Goal: Book appointment/travel/reservation

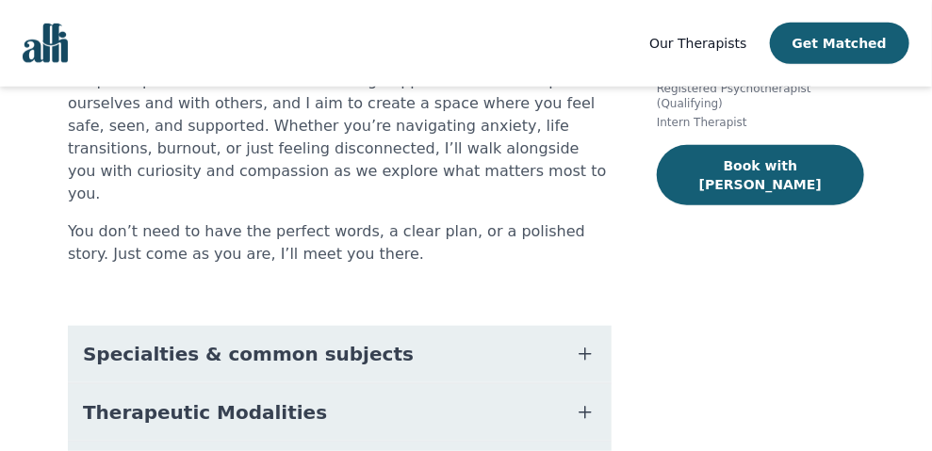
scroll to position [313, 0]
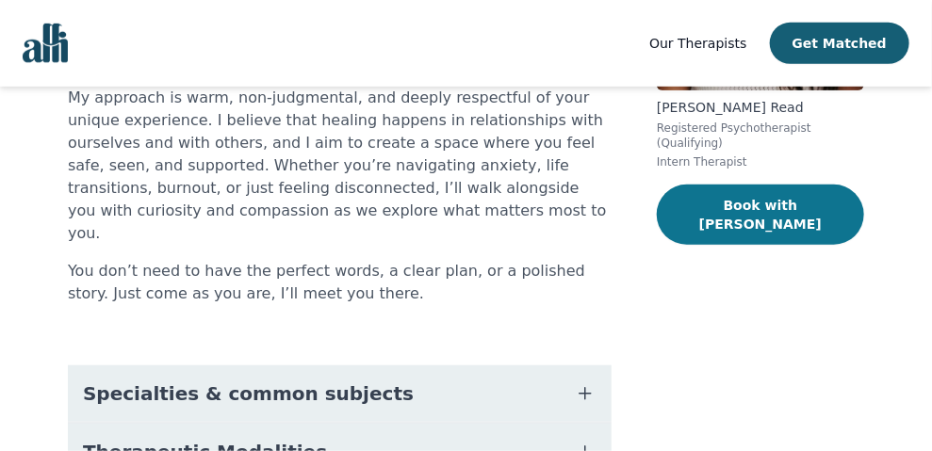
click at [690, 192] on button "Book with [PERSON_NAME]" at bounding box center [760, 215] width 207 height 60
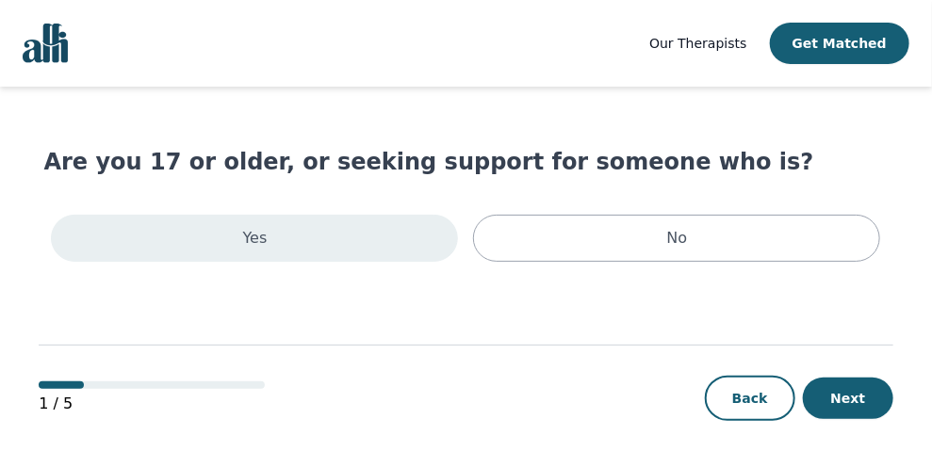
click at [310, 236] on div "Yes" at bounding box center [254, 238] width 407 height 47
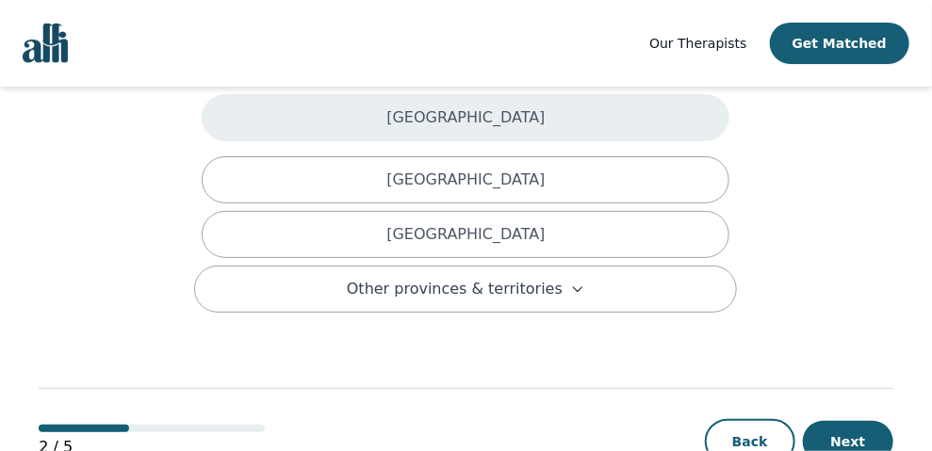
scroll to position [206, 0]
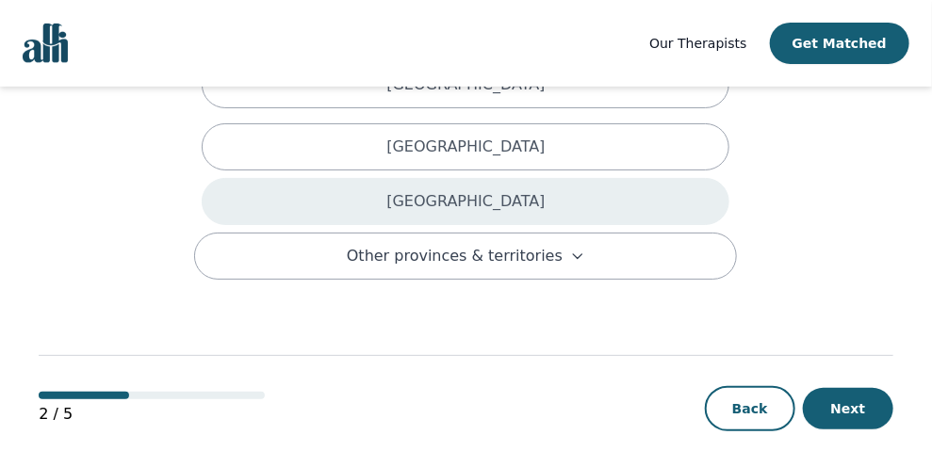
click at [462, 190] on p "[GEOGRAPHIC_DATA]" at bounding box center [465, 201] width 158 height 23
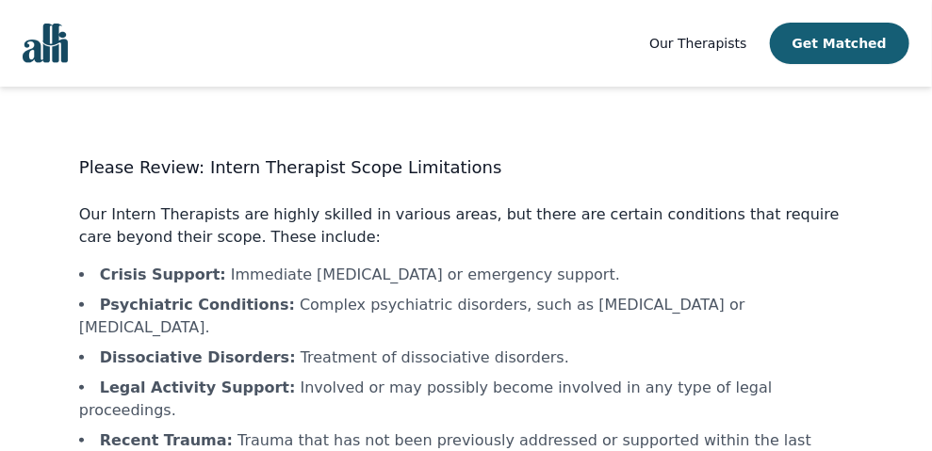
scroll to position [196, 0]
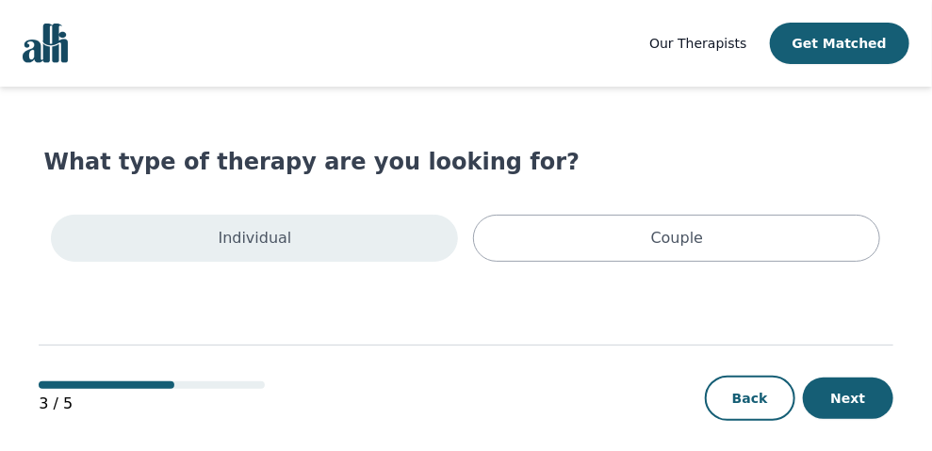
click at [335, 230] on div "Individual" at bounding box center [254, 238] width 407 height 47
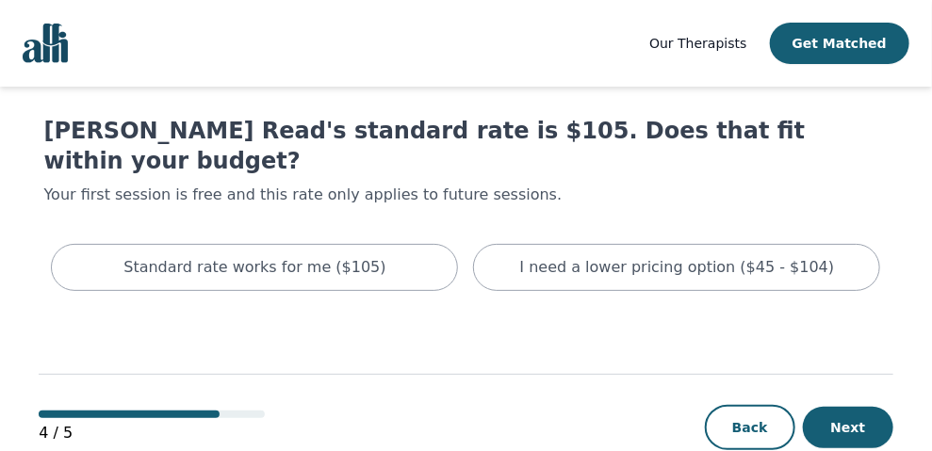
scroll to position [44, 0]
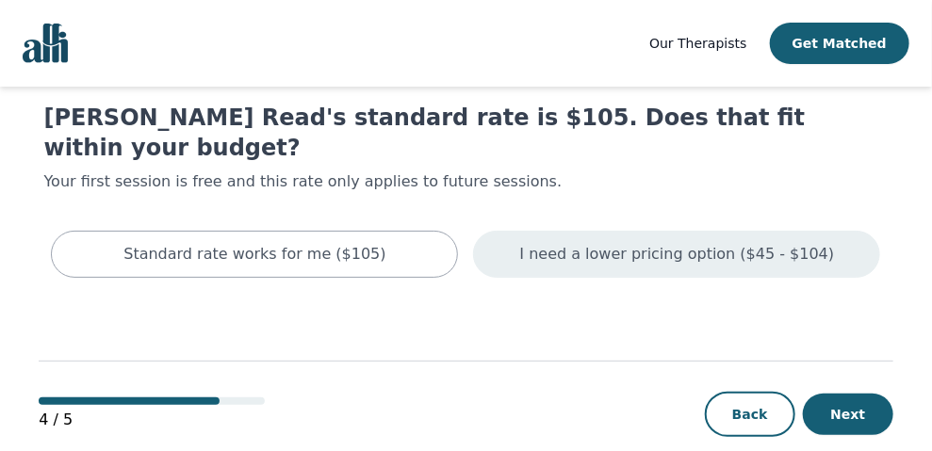
click at [726, 231] on div "I need a lower pricing option ($45 - $104)" at bounding box center [676, 254] width 407 height 47
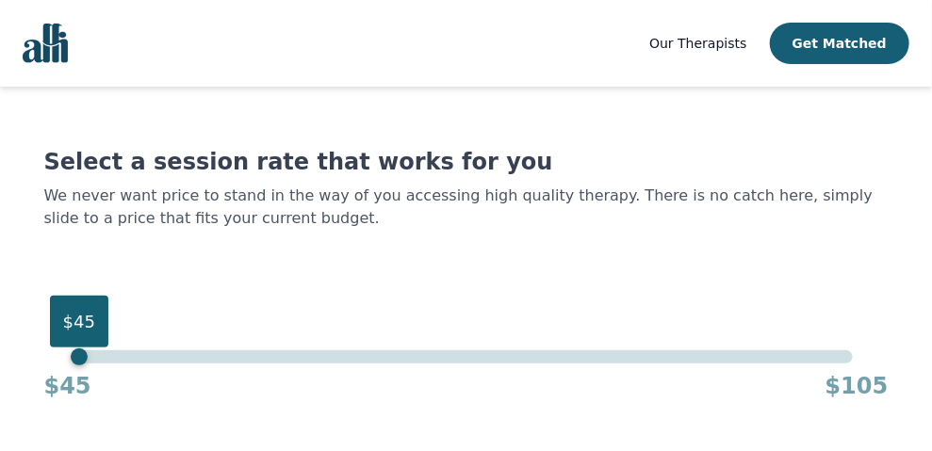
drag, startPoint x: 851, startPoint y: 363, endPoint x: 0, endPoint y: 364, distance: 850.6
click at [0, 364] on div "Our Therapists Get Matched Select a session rate that works for you We never wa…" at bounding box center [466, 299] width 932 height 598
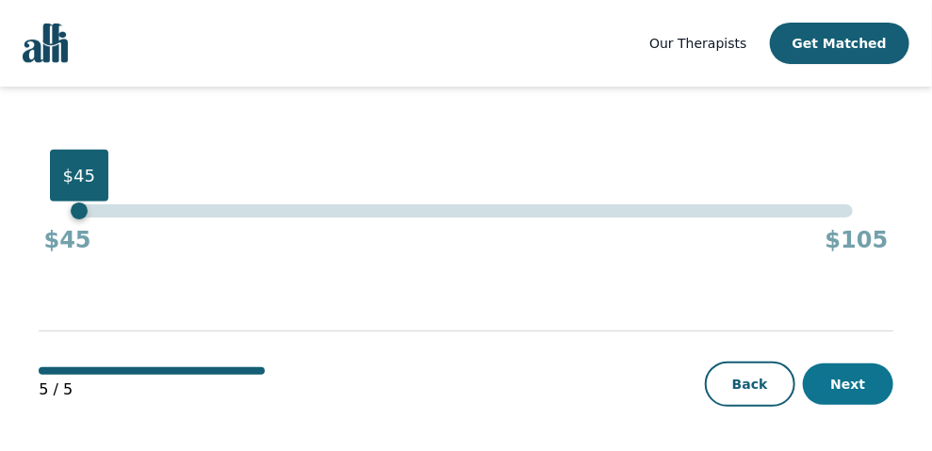
click at [851, 394] on button "Next" at bounding box center [848, 384] width 90 height 41
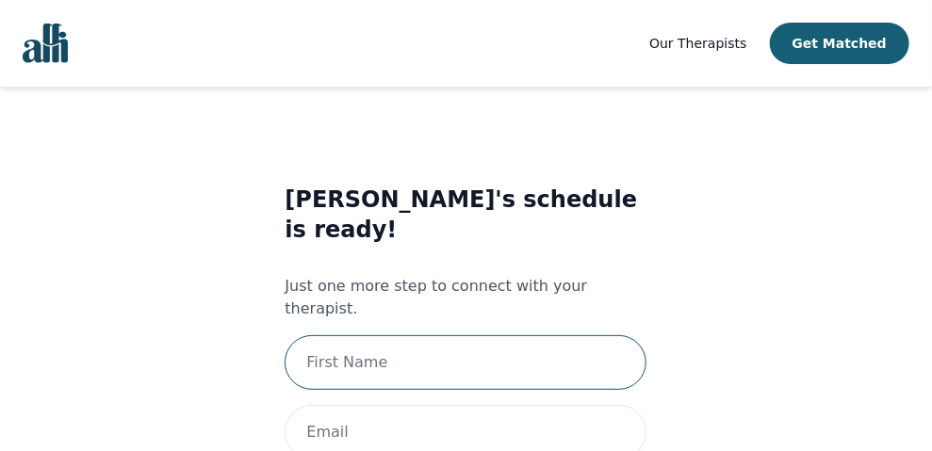
click at [436, 335] on input "text" at bounding box center [465, 362] width 362 height 55
type input "[PERSON_NAME]"
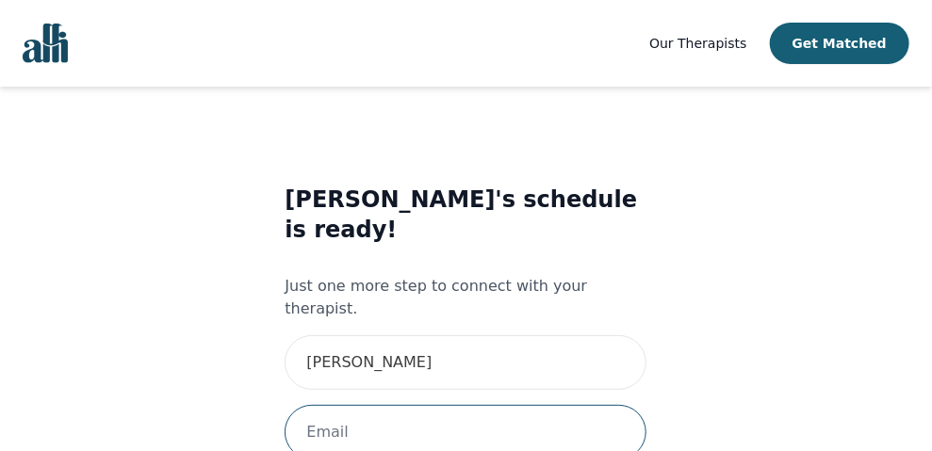
click at [433, 405] on input "email" at bounding box center [465, 432] width 362 height 55
type input "[EMAIL_ADDRESS][DOMAIN_NAME]"
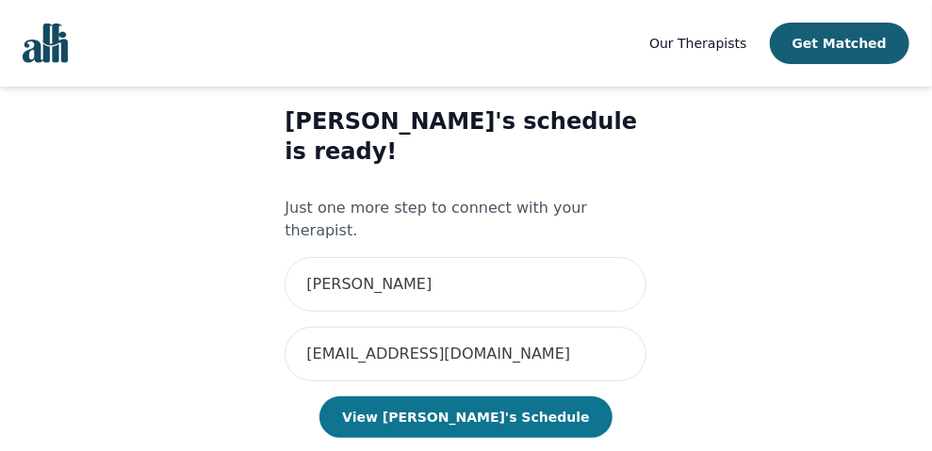
click at [471, 397] on button "View [PERSON_NAME]'s Schedule" at bounding box center [465, 417] width 292 height 41
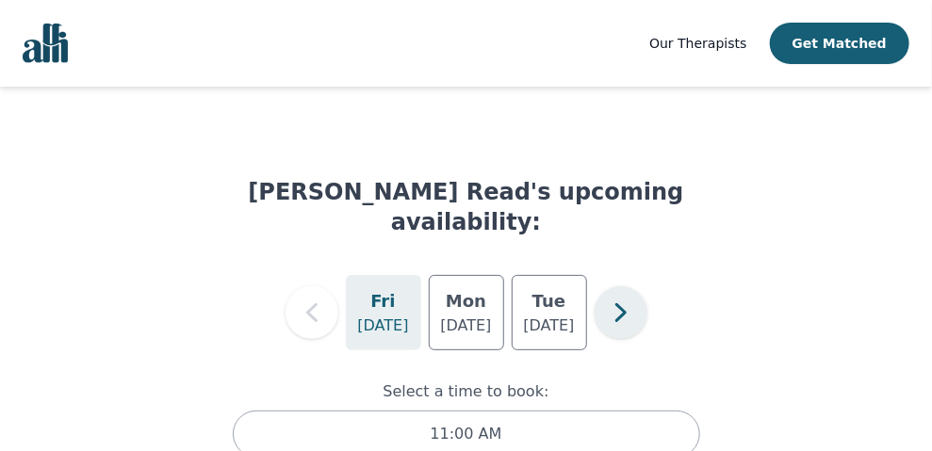
click at [602, 294] on icon "button" at bounding box center [621, 313] width 38 height 38
click at [616, 303] on icon "button" at bounding box center [619, 312] width 11 height 19
click at [324, 294] on icon "button" at bounding box center [312, 313] width 38 height 38
click at [733, 49] on span "Our Therapists" at bounding box center [697, 43] width 97 height 15
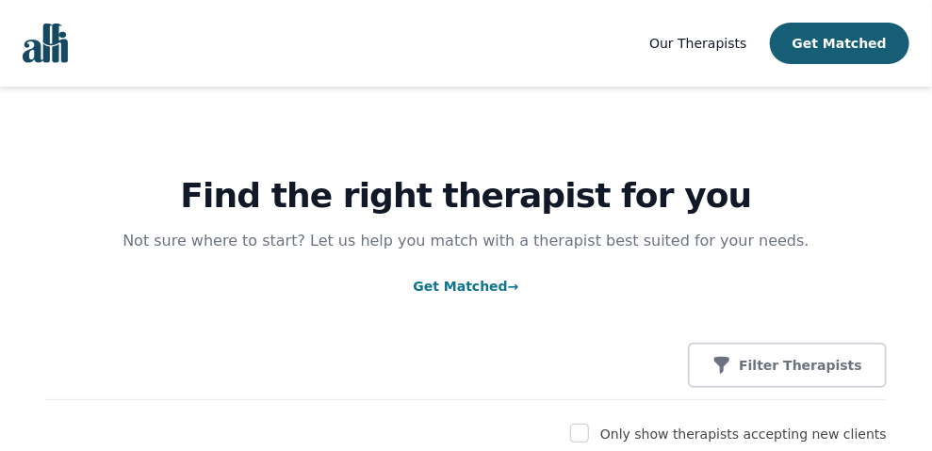
scroll to position [156, 0]
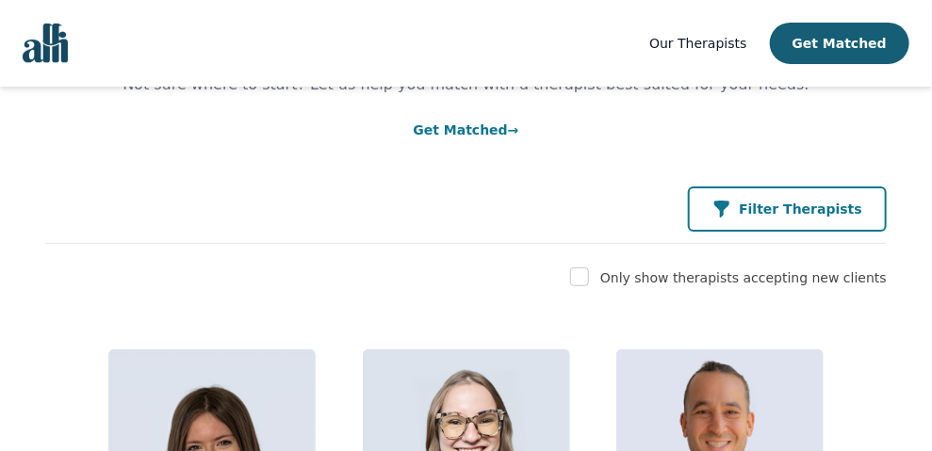
click at [880, 218] on button "Filter Therapists" at bounding box center [787, 209] width 199 height 45
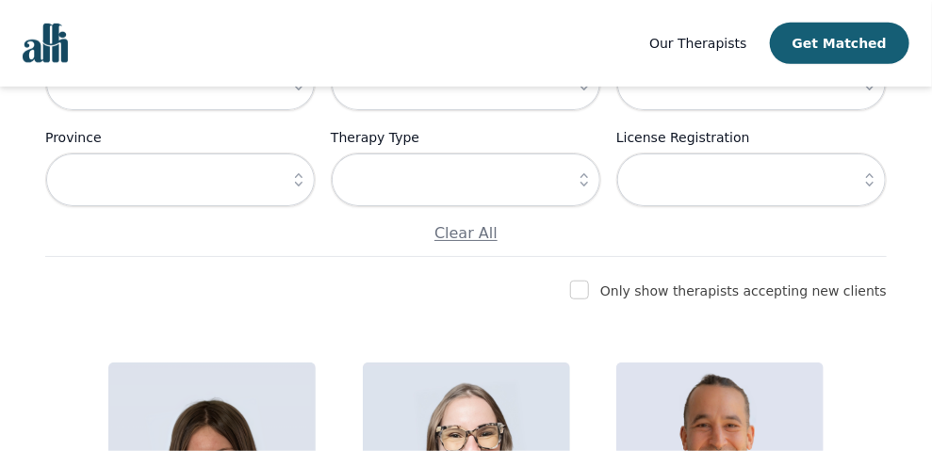
scroll to position [314, 0]
click at [589, 286] on input "checkbox" at bounding box center [579, 289] width 19 height 19
checkbox input "true"
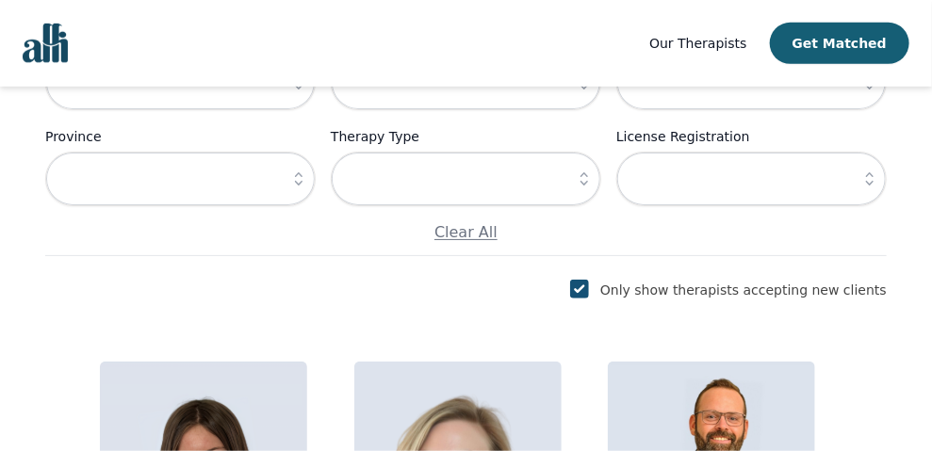
scroll to position [156, 0]
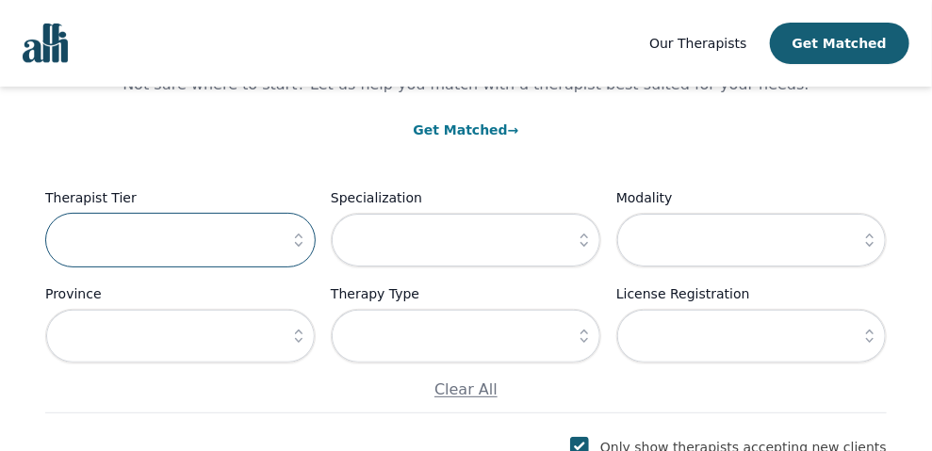
click at [219, 239] on input "text" at bounding box center [180, 240] width 270 height 55
click at [586, 241] on icon "button" at bounding box center [584, 240] width 19 height 19
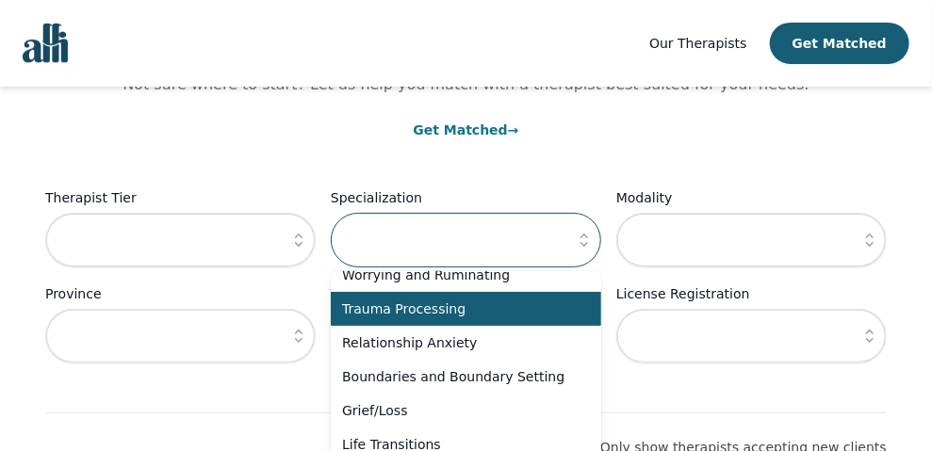
scroll to position [0, 0]
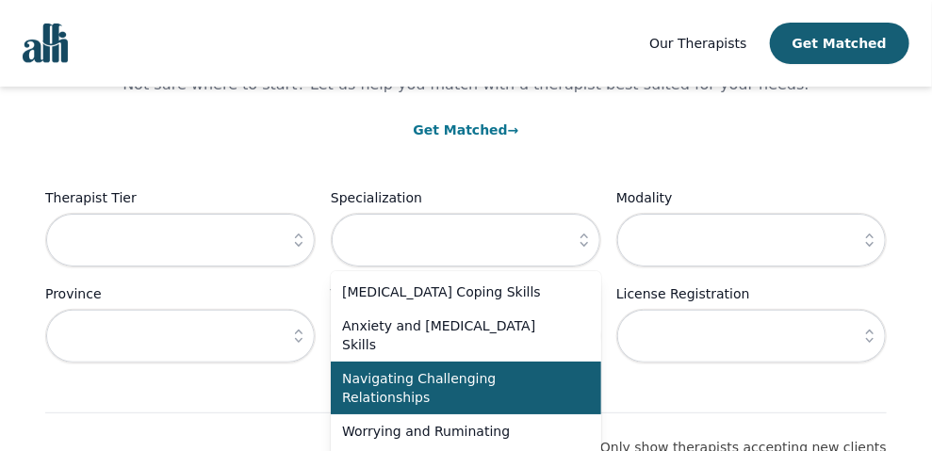
click at [447, 369] on span "Navigating Challenging Relationships" at bounding box center [454, 388] width 225 height 38
type input "Navigating Challenging Relationships"
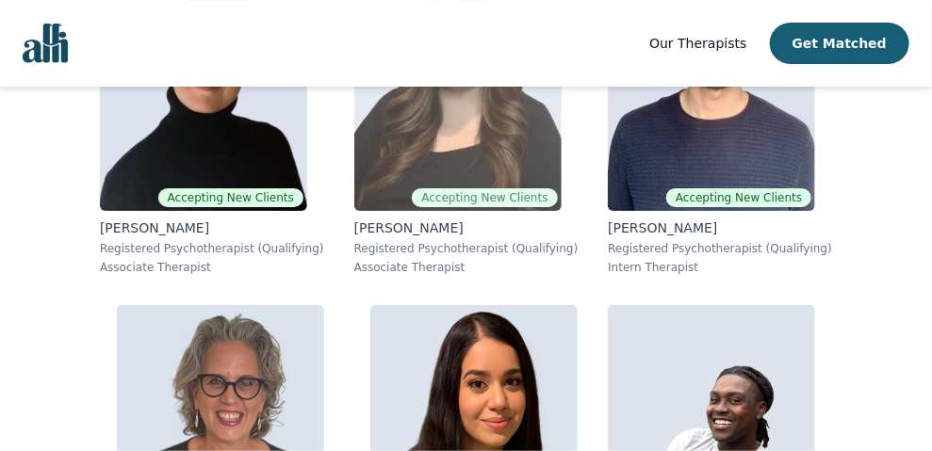
scroll to position [2354, 0]
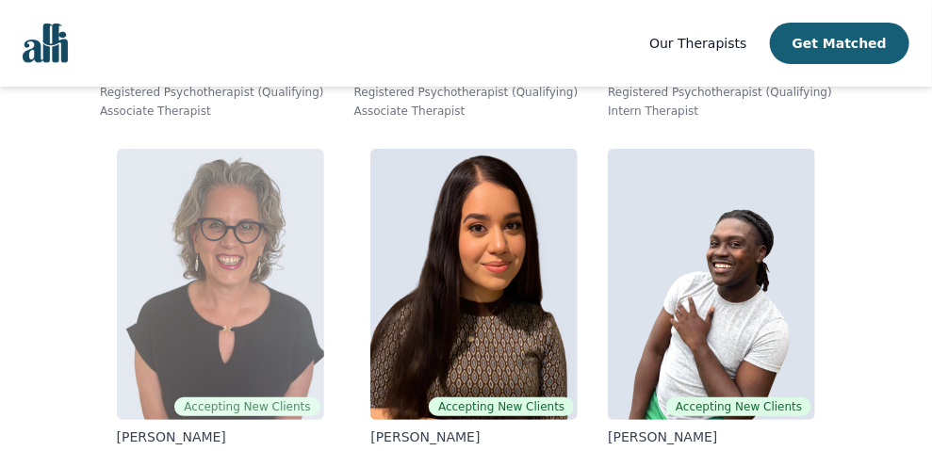
click at [219, 204] on img at bounding box center [220, 284] width 207 height 271
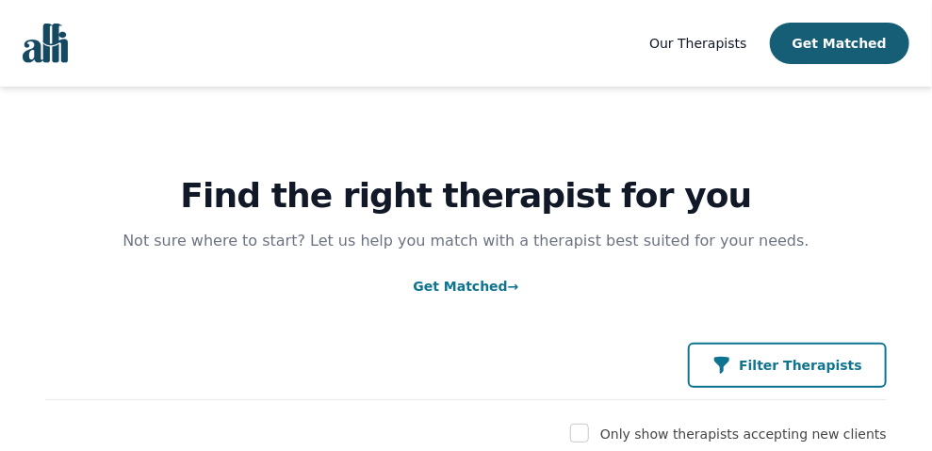
scroll to position [156, 0]
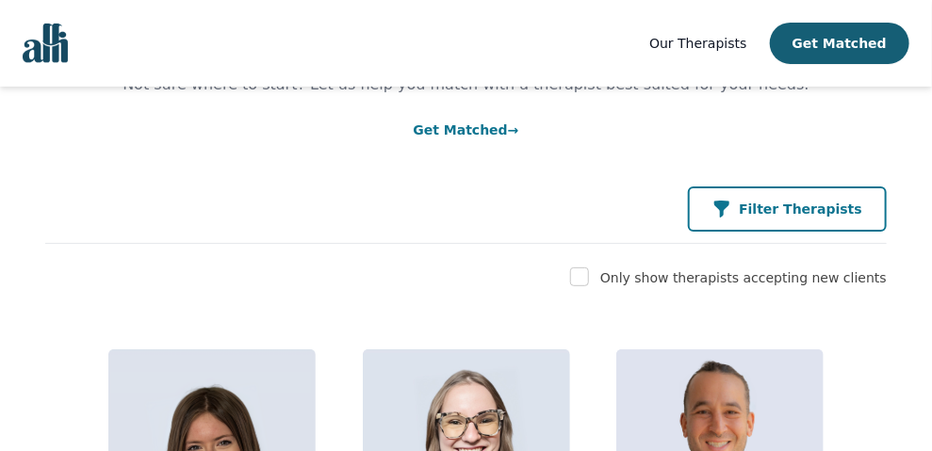
click at [782, 211] on p "Filter Therapists" at bounding box center [800, 209] width 123 height 19
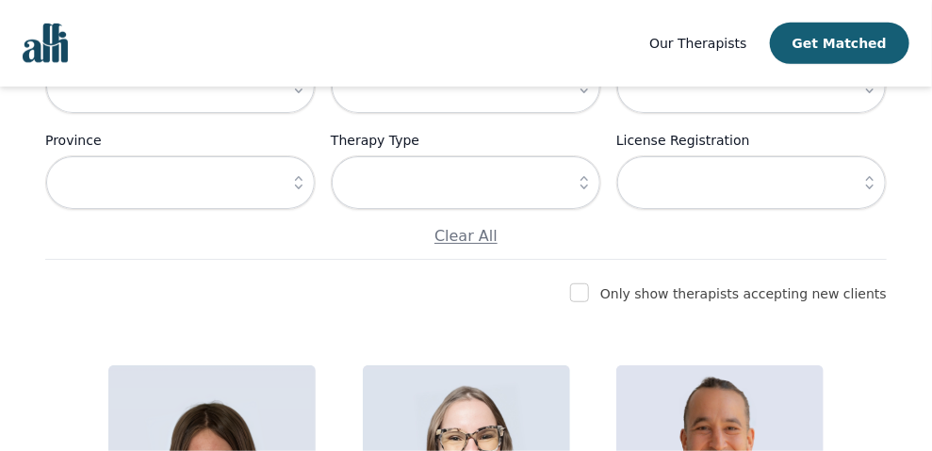
scroll to position [314, 0]
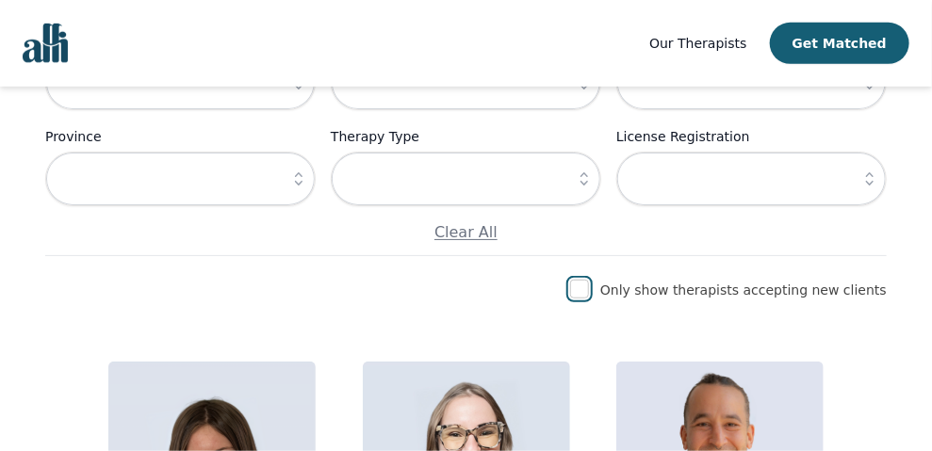
click at [589, 285] on input "checkbox" at bounding box center [579, 289] width 19 height 19
checkbox input "true"
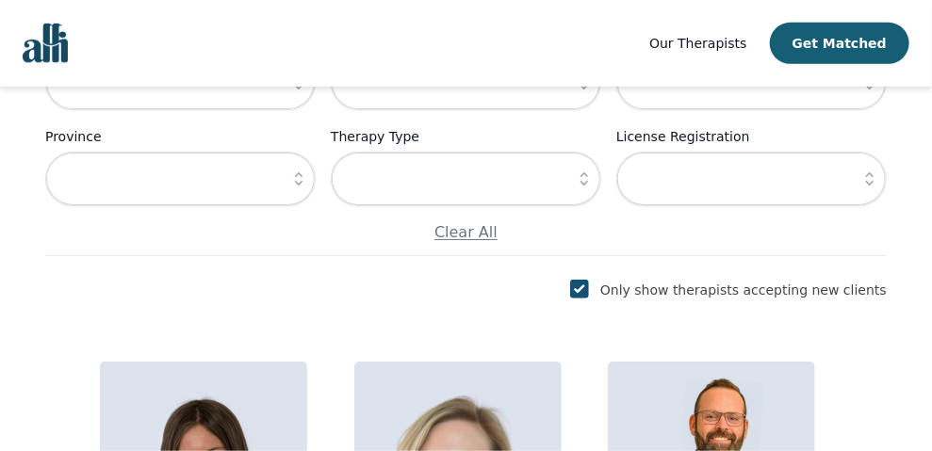
scroll to position [156, 0]
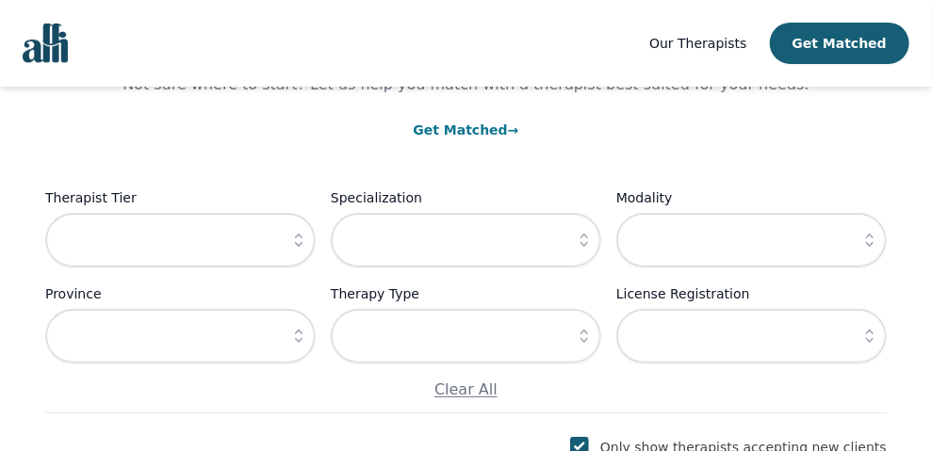
click at [579, 241] on icon "button" at bounding box center [584, 240] width 19 height 19
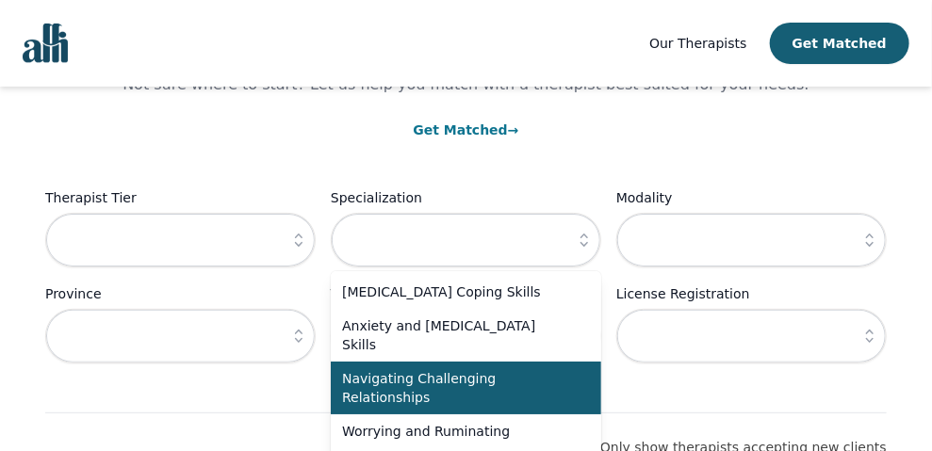
click at [453, 388] on span "Navigating Challenging Relationships" at bounding box center [454, 388] width 225 height 38
type input "Navigating Challenging Relationships"
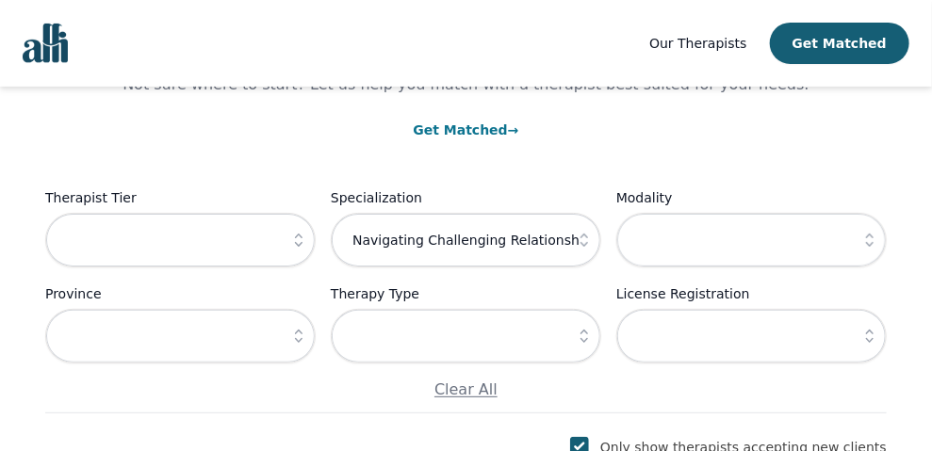
click at [301, 236] on icon "button" at bounding box center [299, 240] width 8 height 13
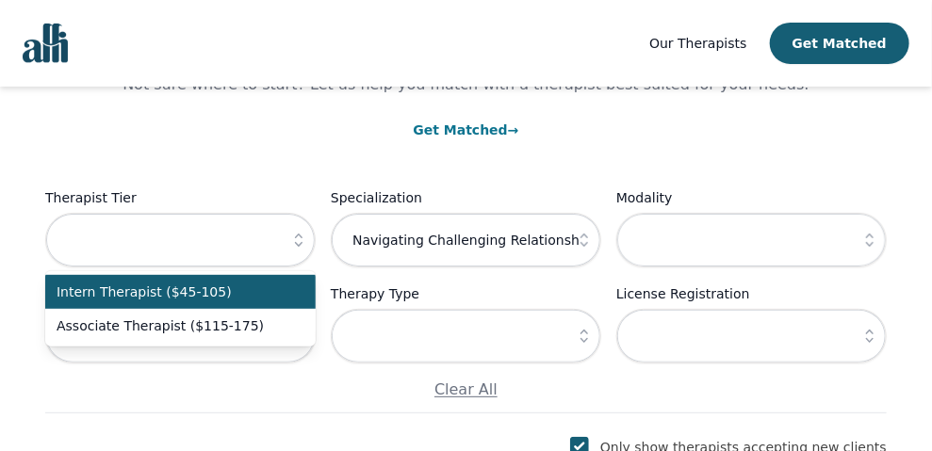
click at [214, 290] on span "Intern Therapist ($45-105)" at bounding box center [169, 292] width 225 height 19
type input "Intern Therapist ($45-105)"
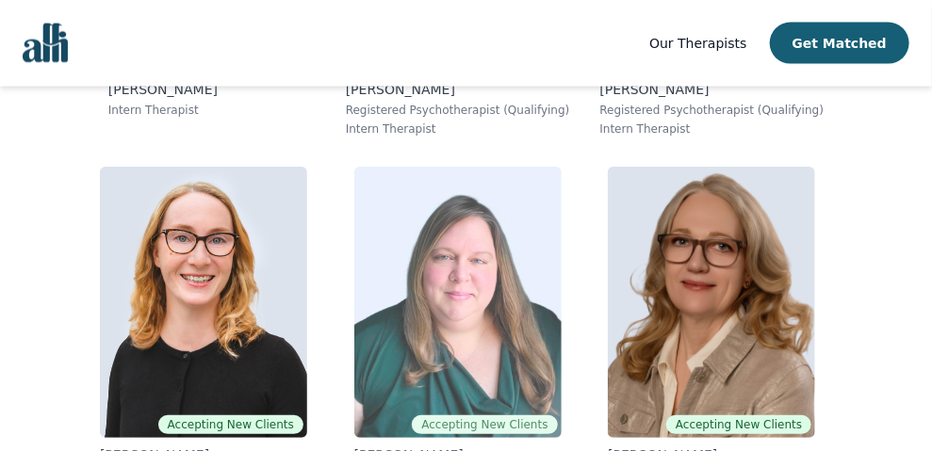
scroll to position [941, 0]
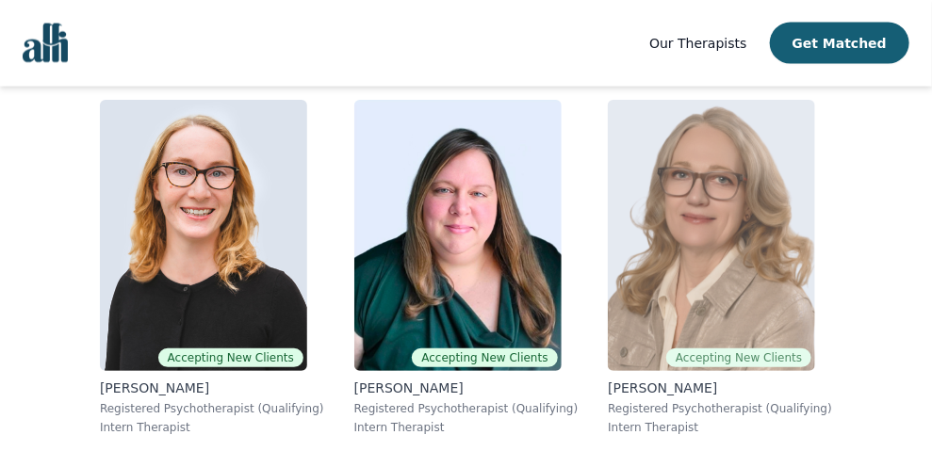
click at [647, 272] on img at bounding box center [711, 235] width 207 height 271
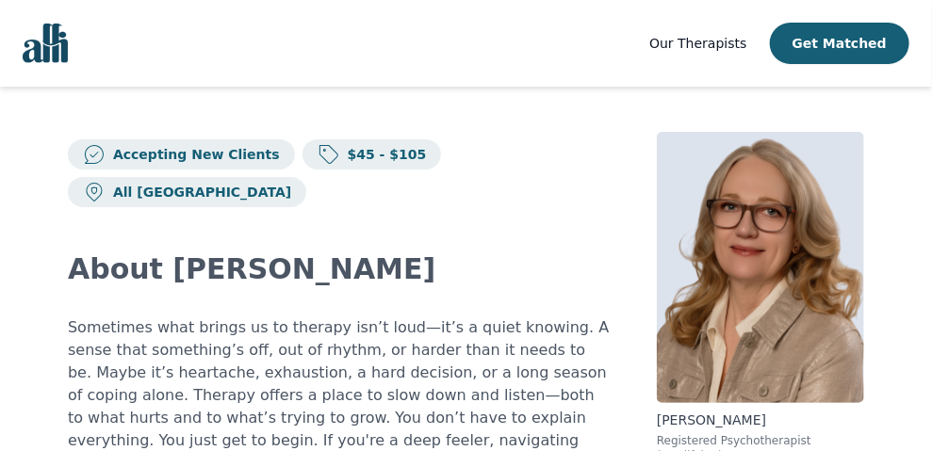
scroll to position [314, 0]
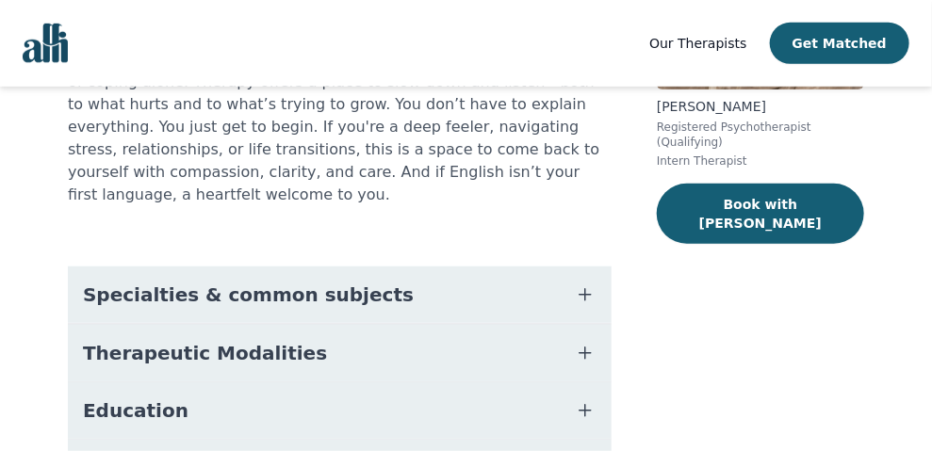
click at [445, 267] on button "Specialties & common subjects" at bounding box center [340, 295] width 544 height 57
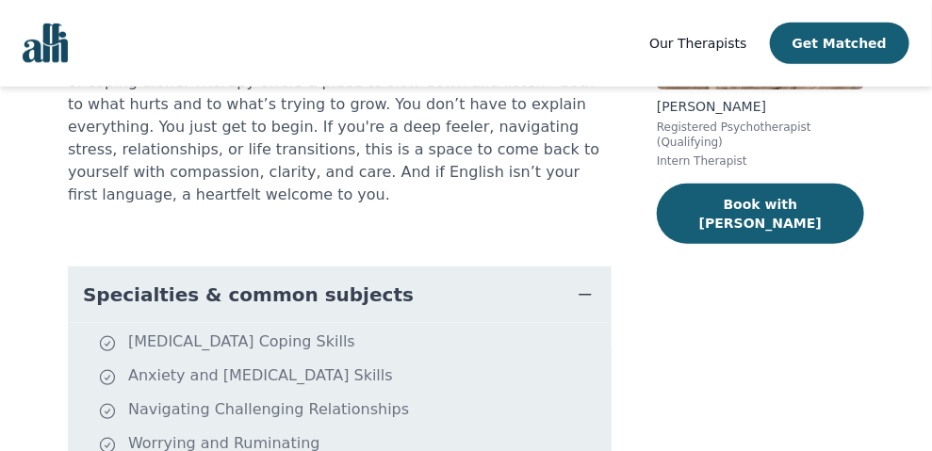
click at [729, 297] on div "[PERSON_NAME] Registered Psychotherapist (Qualifying) Intern Therapist Book wit…" at bounding box center [760, 431] width 207 height 1227
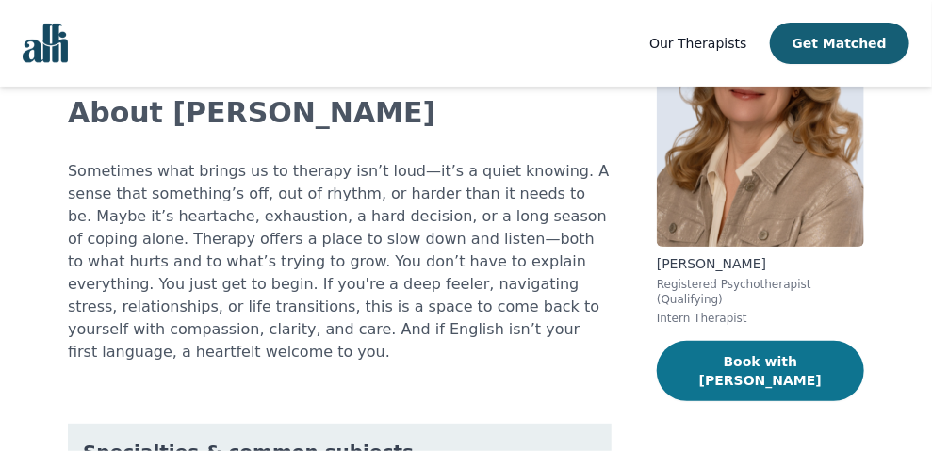
click at [790, 347] on button "Book with [PERSON_NAME]" at bounding box center [760, 371] width 207 height 60
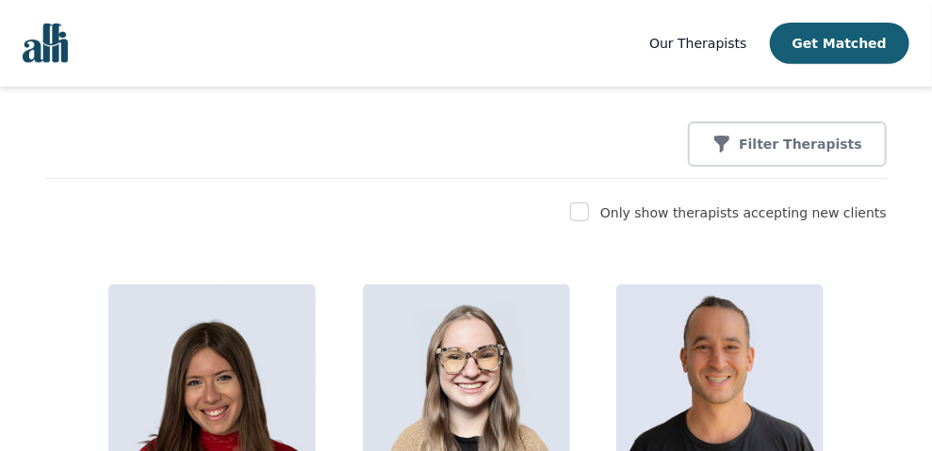
scroll to position [371, 0]
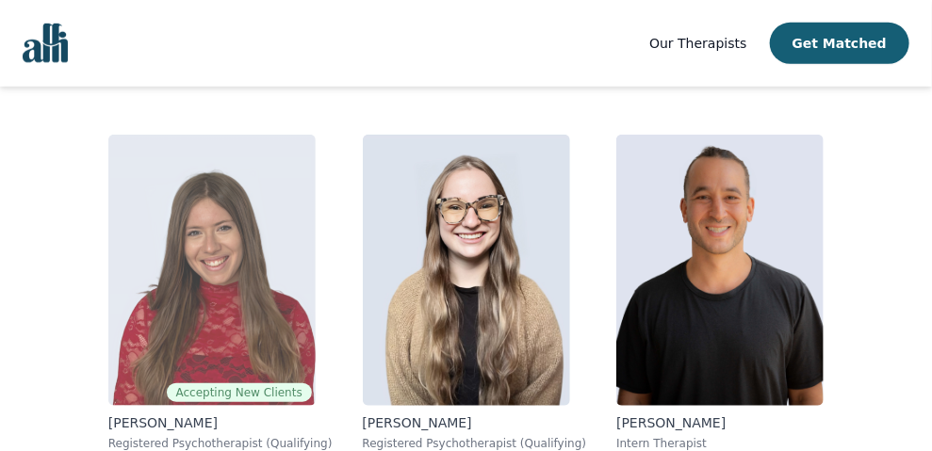
click at [282, 198] on img at bounding box center [211, 270] width 207 height 271
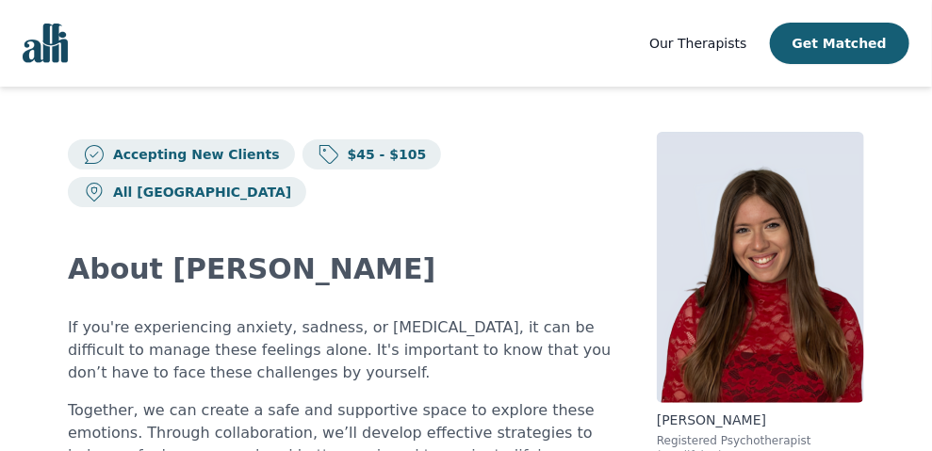
scroll to position [156, 0]
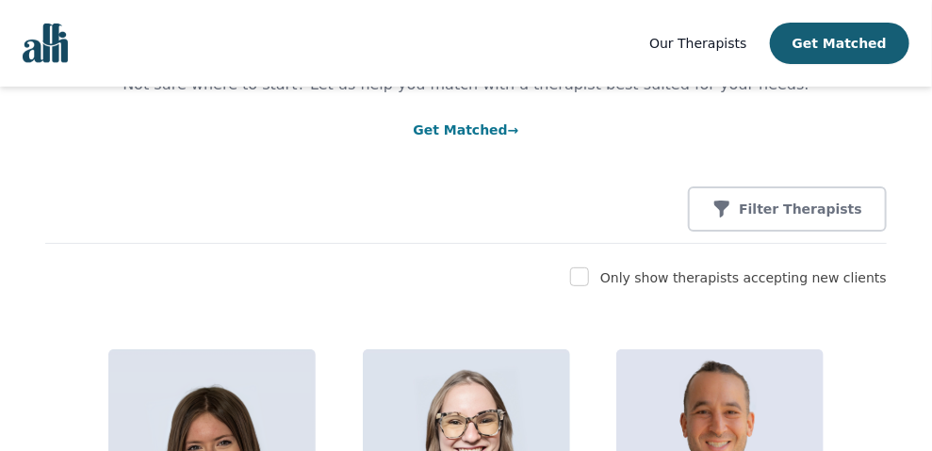
scroll to position [371, 0]
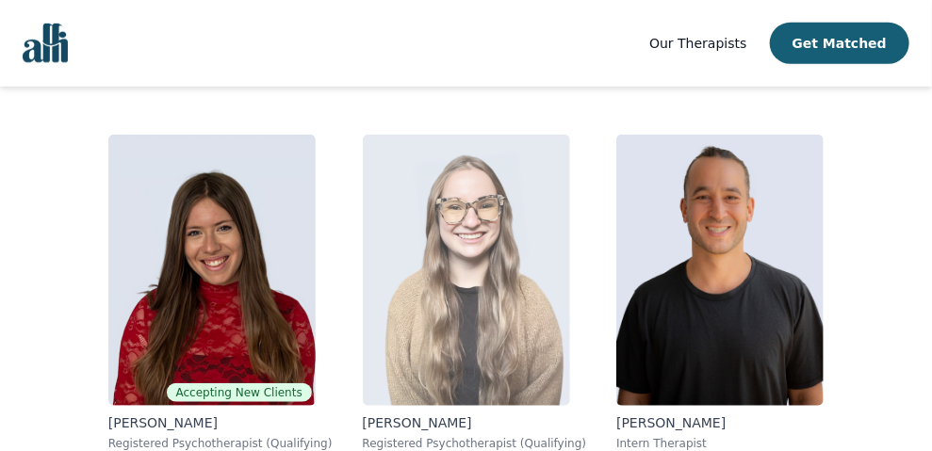
click at [459, 211] on img at bounding box center [466, 270] width 207 height 271
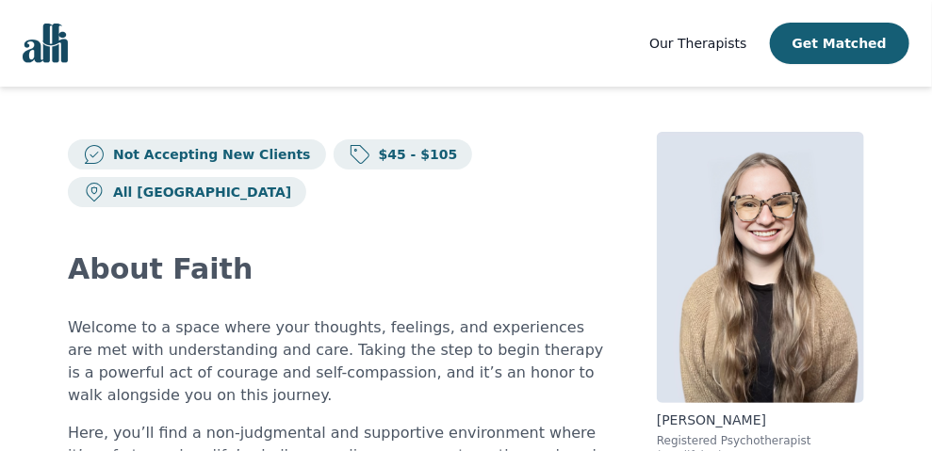
scroll to position [371, 0]
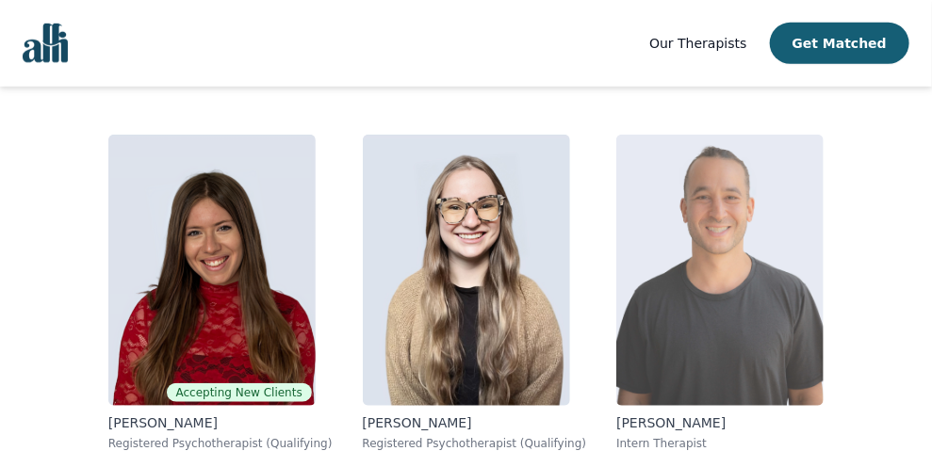
click at [616, 155] on img at bounding box center [719, 270] width 207 height 271
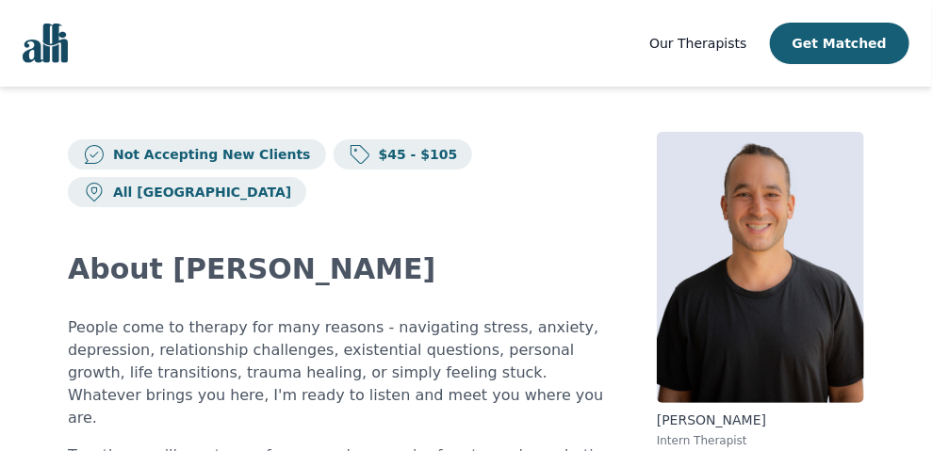
scroll to position [156, 0]
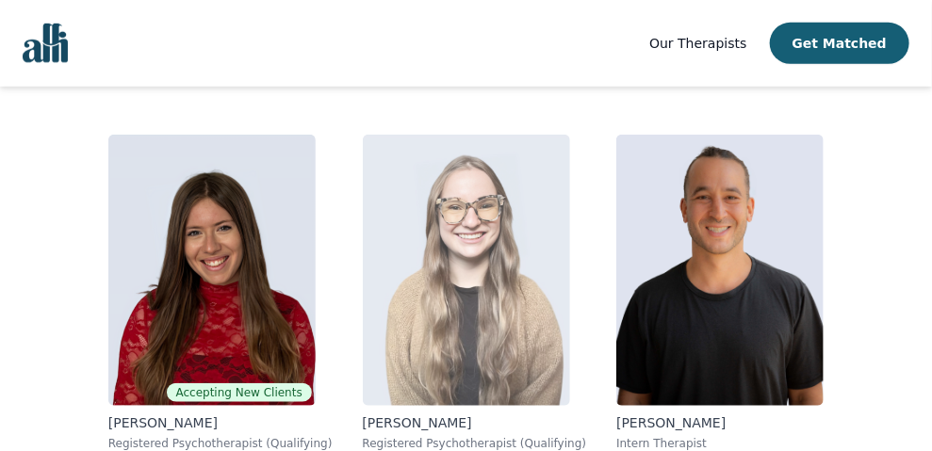
scroll to position [686, 0]
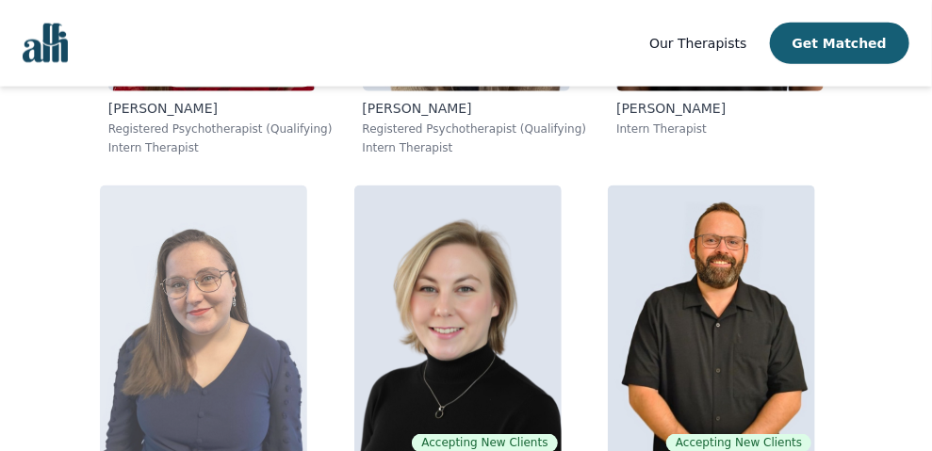
click at [282, 312] on img at bounding box center [203, 321] width 207 height 271
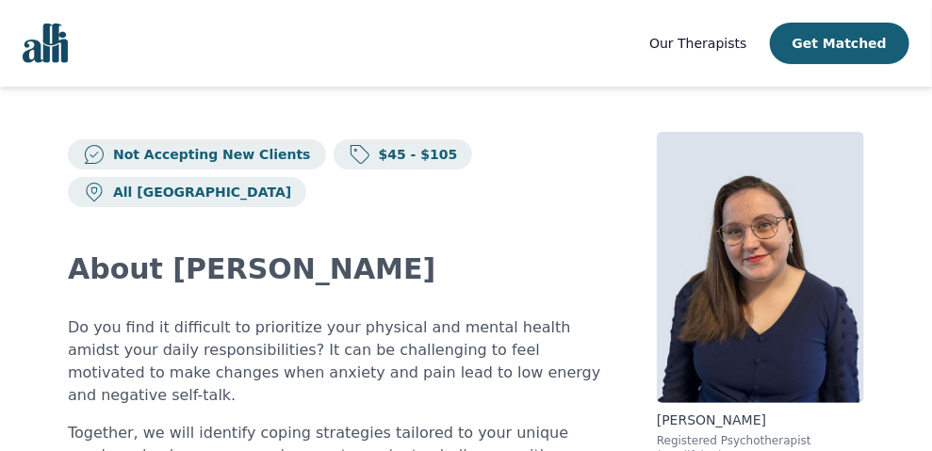
scroll to position [156, 0]
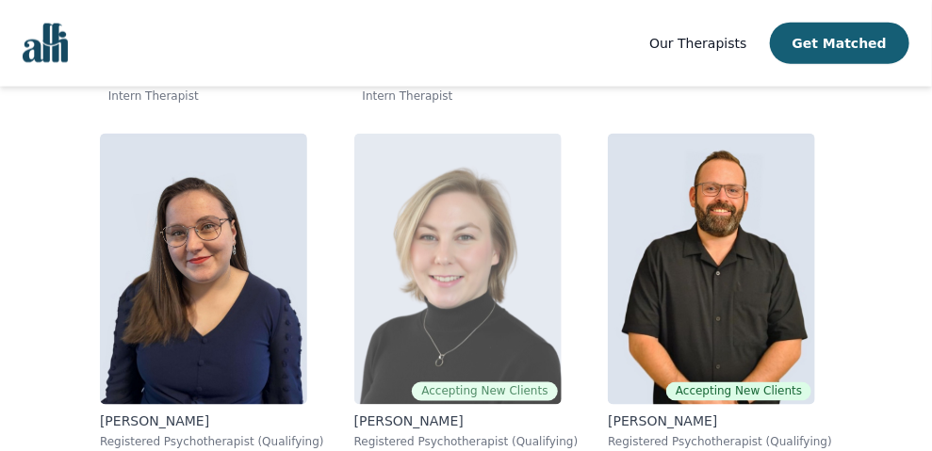
click at [461, 299] on img at bounding box center [457, 269] width 207 height 271
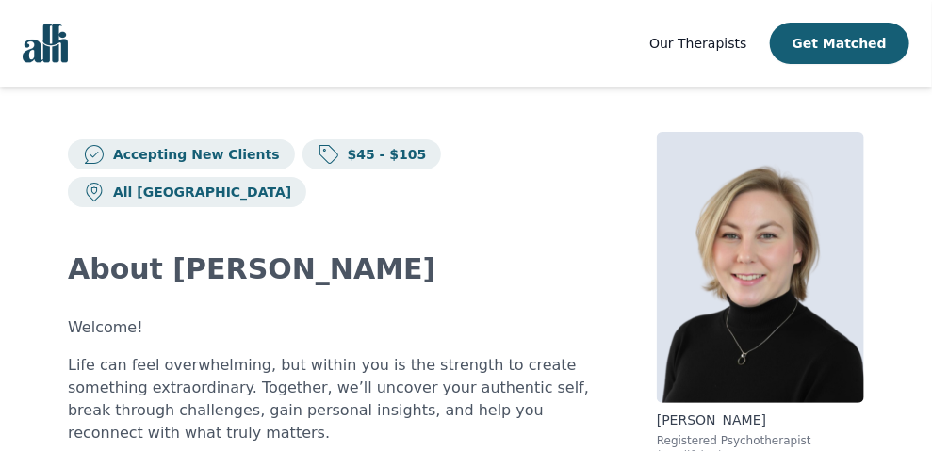
scroll to position [156, 0]
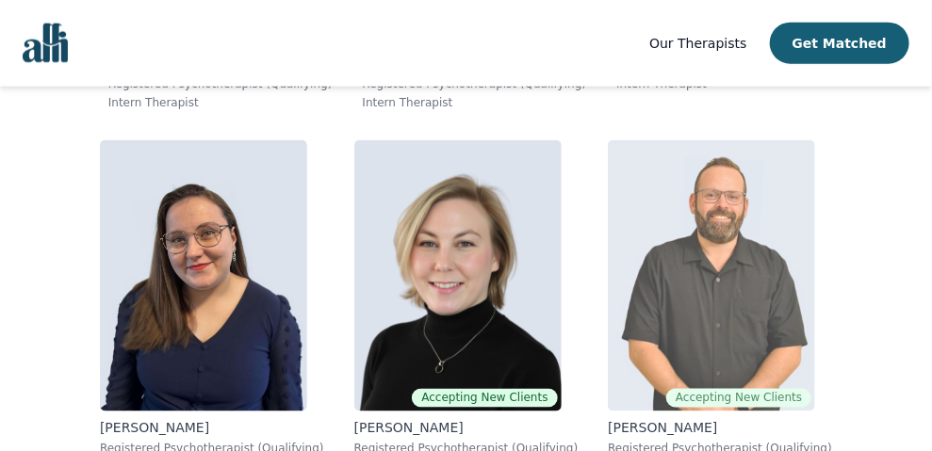
click at [711, 274] on img at bounding box center [711, 275] width 207 height 271
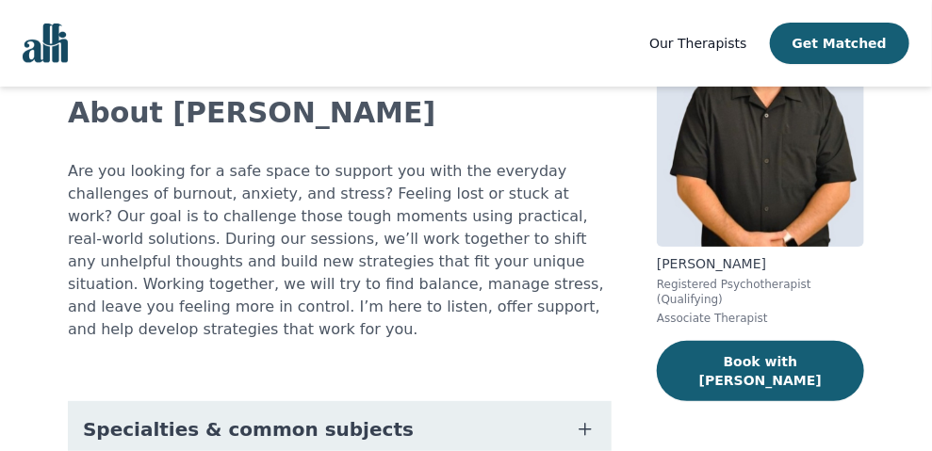
scroll to position [156, 0]
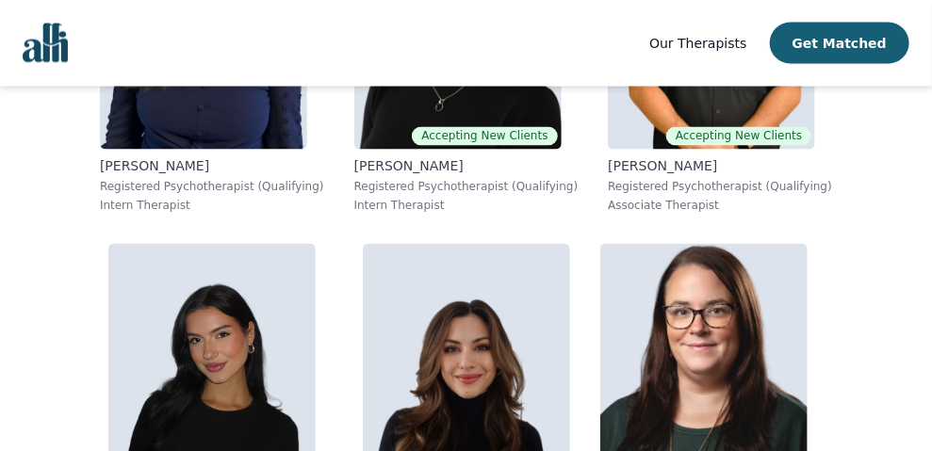
scroll to position [1150, 0]
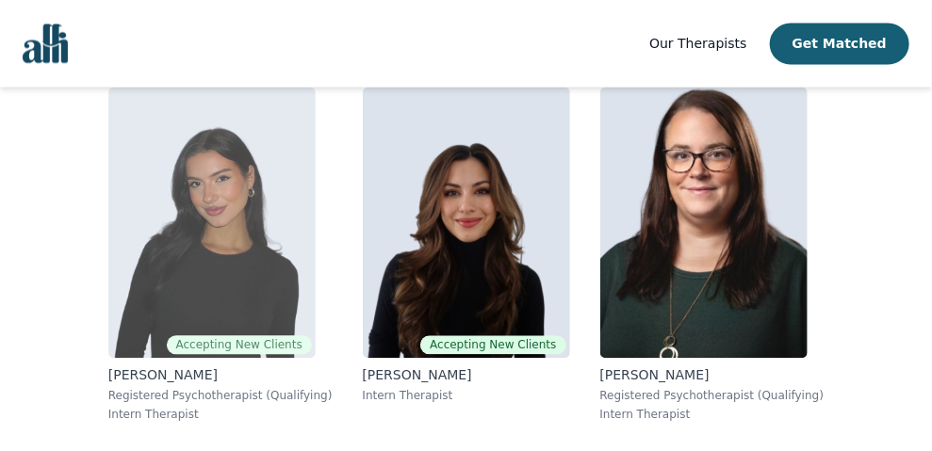
click at [265, 200] on img at bounding box center [211, 222] width 207 height 271
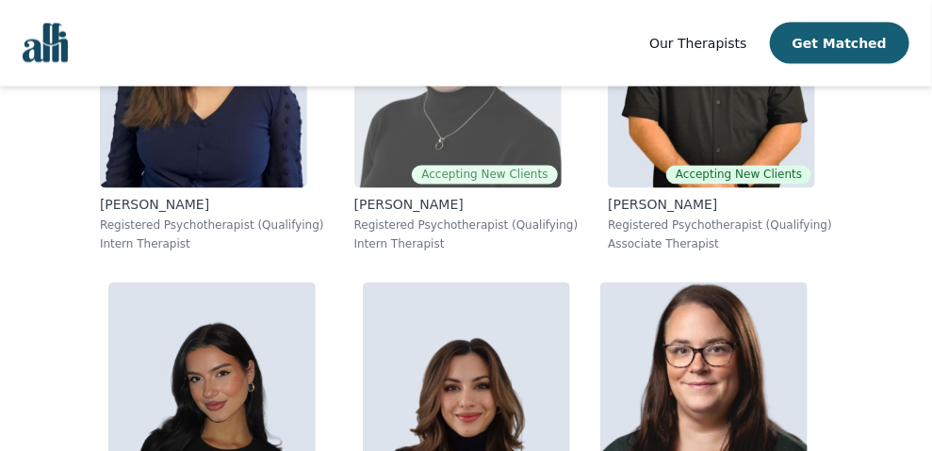
scroll to position [1111, 0]
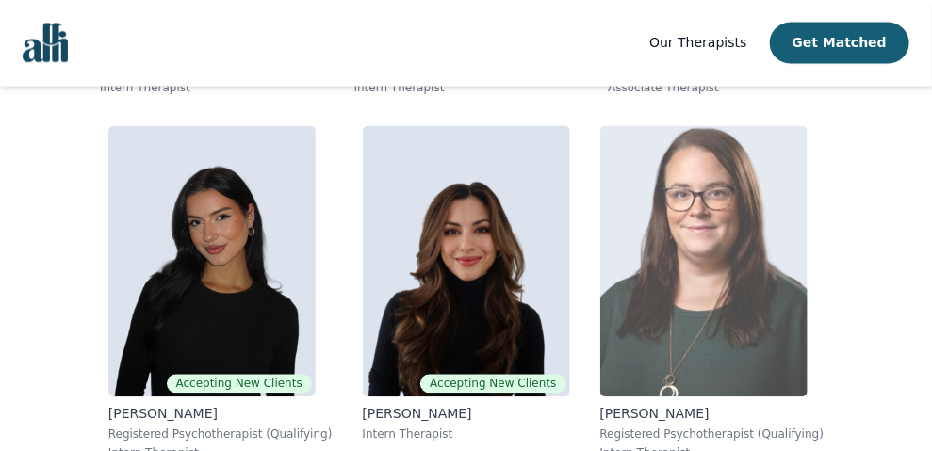
click at [687, 207] on img at bounding box center [703, 261] width 207 height 271
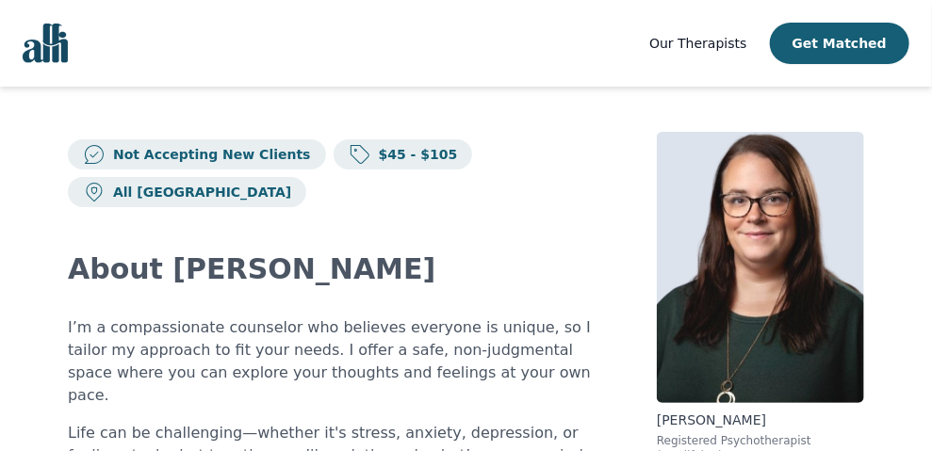
scroll to position [156, 0]
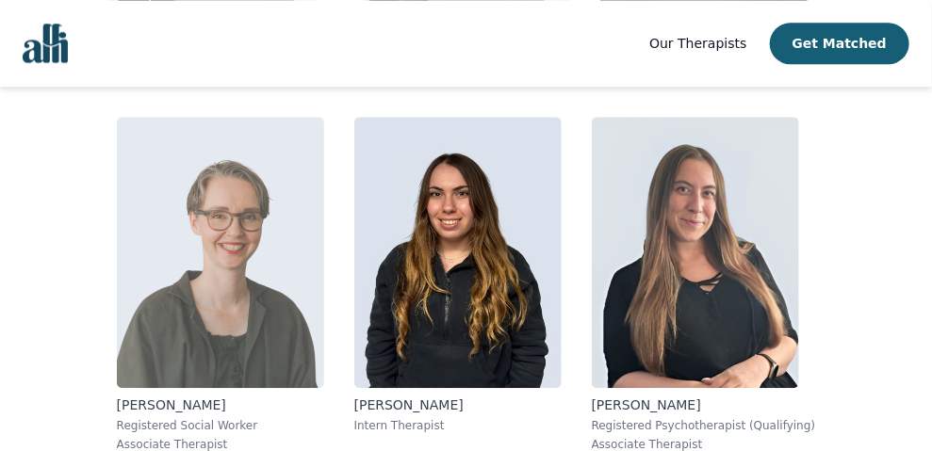
click at [282, 263] on img at bounding box center [220, 252] width 207 height 271
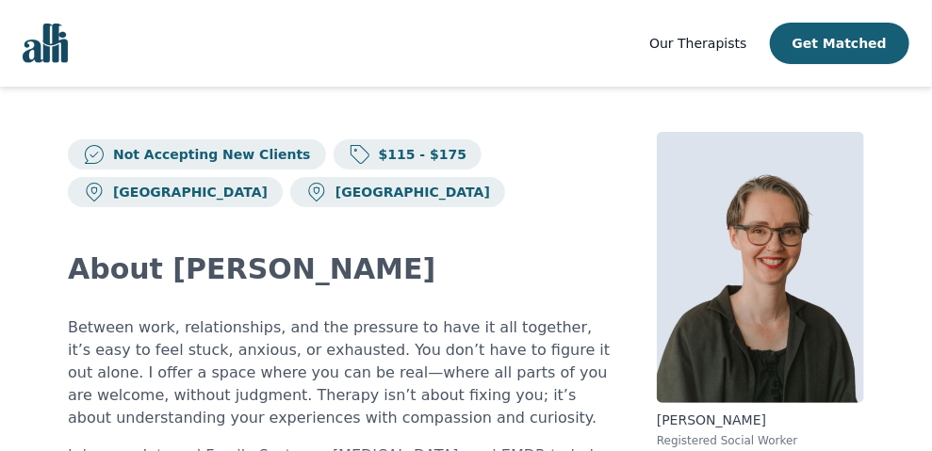
scroll to position [156, 0]
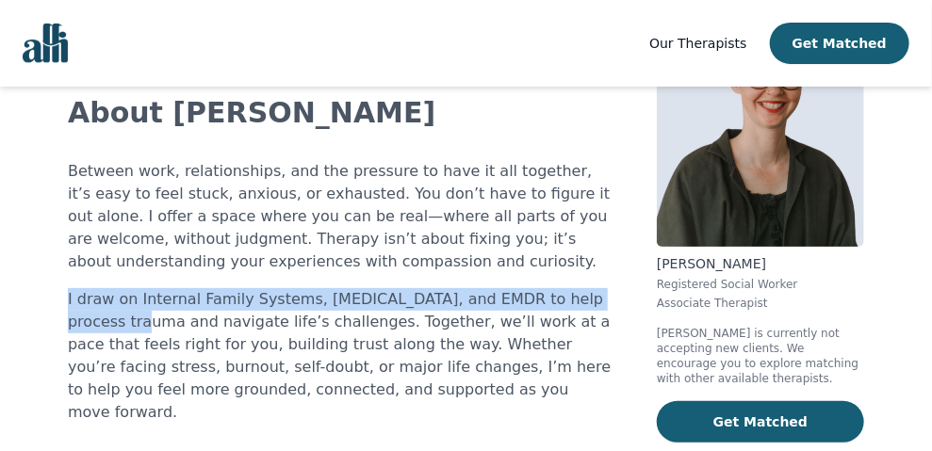
drag, startPoint x: 112, startPoint y: 322, endPoint x: 64, endPoint y: 296, distance: 54.8
click at [64, 296] on div "Not Accepting New Clients $115 - $175 [GEOGRAPHIC_DATA] [GEOGRAPHIC_DATA] About…" at bounding box center [466, 367] width 886 height 874
copy p "I draw on Internal Family Systems, [MEDICAL_DATA], and EMDR"
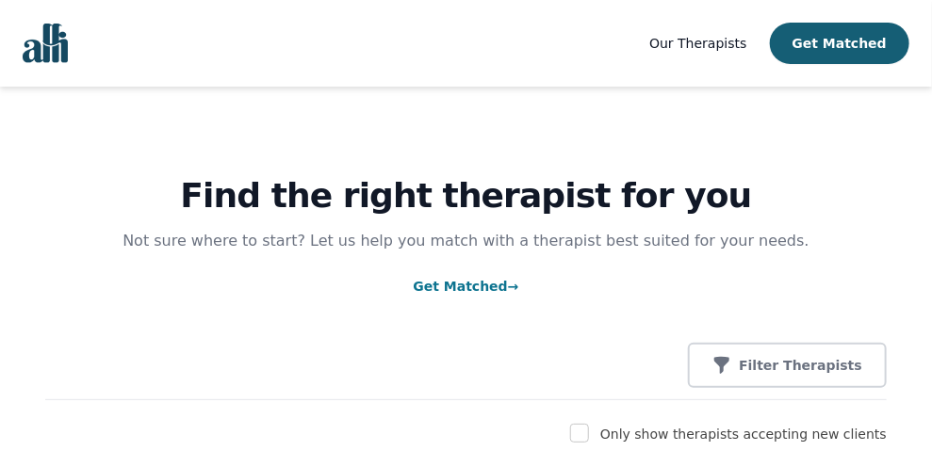
scroll to position [156, 0]
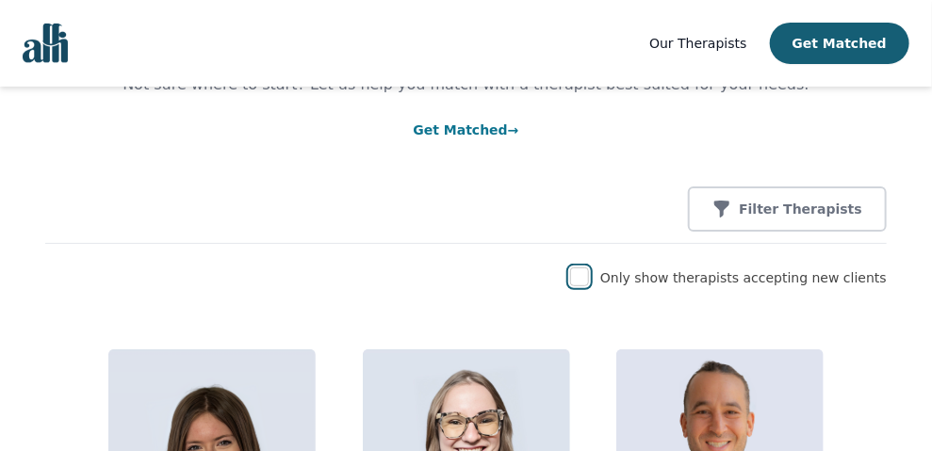
click at [589, 280] on input "checkbox" at bounding box center [579, 277] width 19 height 19
checkbox input "true"
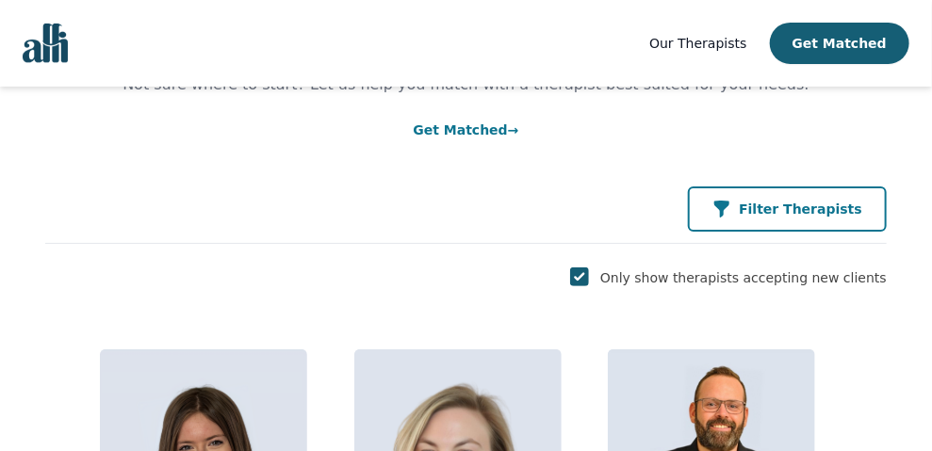
click at [849, 213] on p "Filter Therapists" at bounding box center [800, 209] width 123 height 19
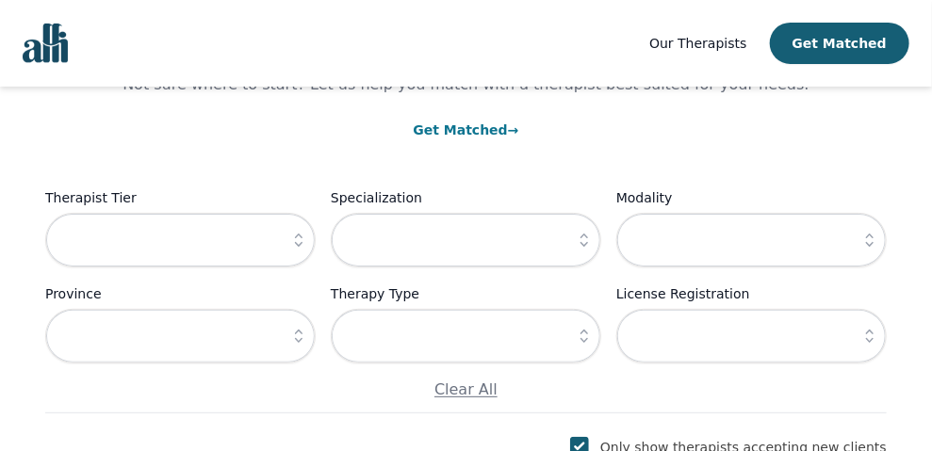
click at [299, 239] on icon "button" at bounding box center [298, 240] width 19 height 19
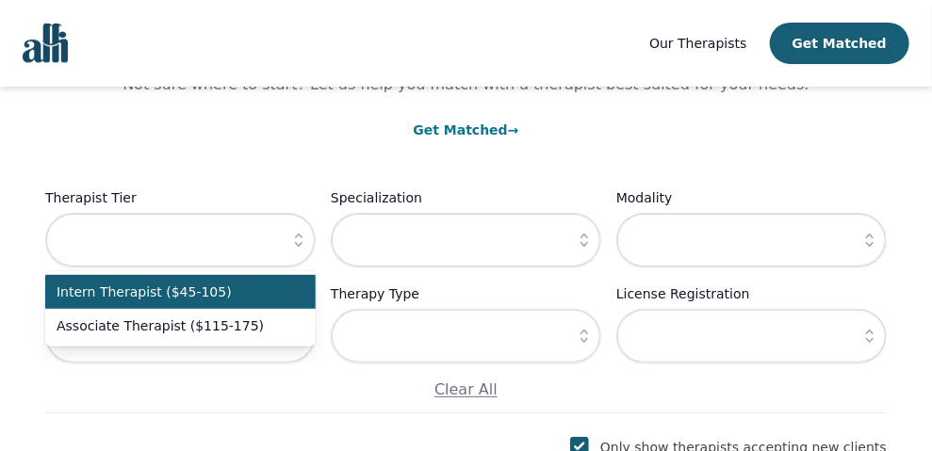
click at [182, 299] on span "Intern Therapist ($45-105)" at bounding box center [169, 292] width 225 height 19
type input "Intern Therapist ($45-105)"
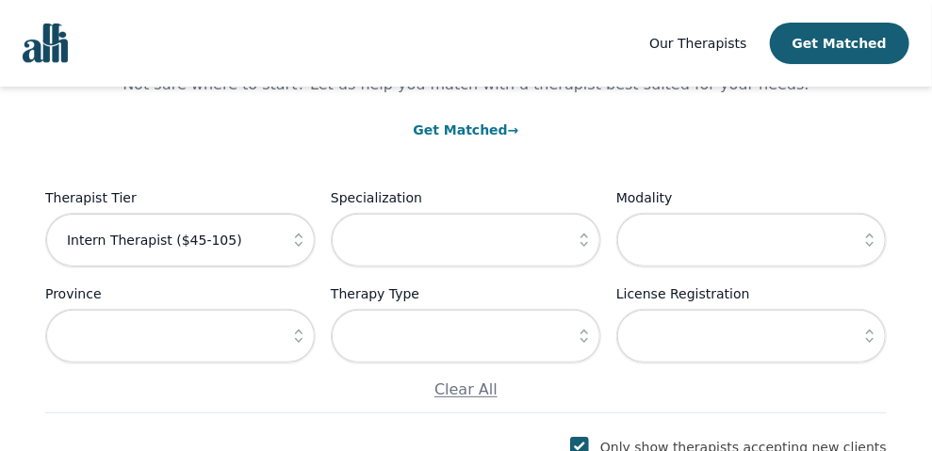
click at [583, 239] on icon "button" at bounding box center [584, 240] width 19 height 19
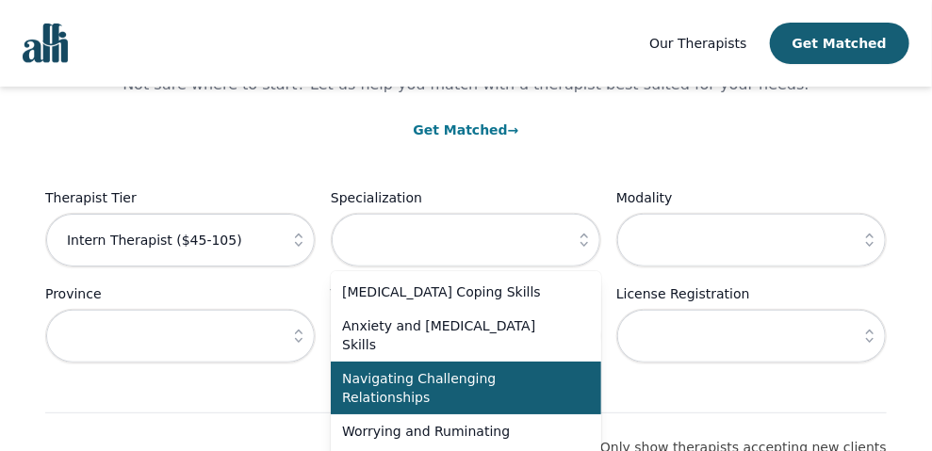
click at [479, 376] on span "Navigating Challenging Relationships" at bounding box center [454, 388] width 225 height 38
type input "Navigating Challenging Relationships"
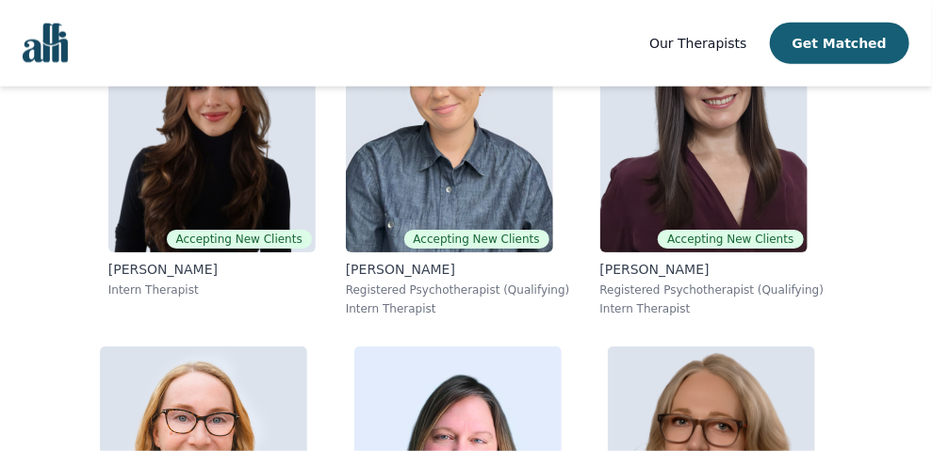
scroll to position [851, 0]
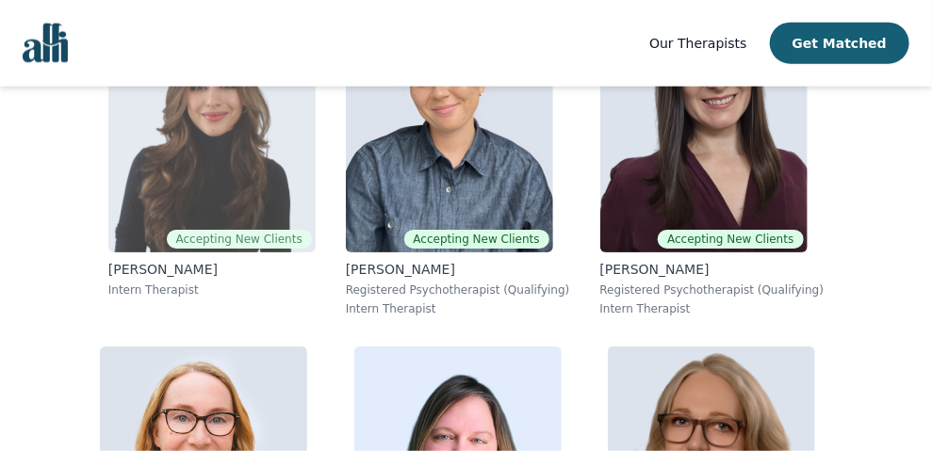
click at [259, 203] on img at bounding box center [211, 116] width 207 height 271
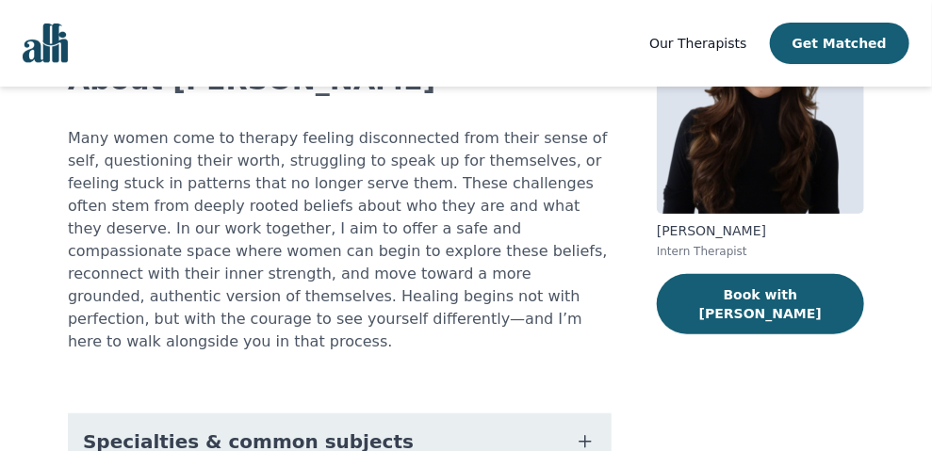
scroll to position [314, 0]
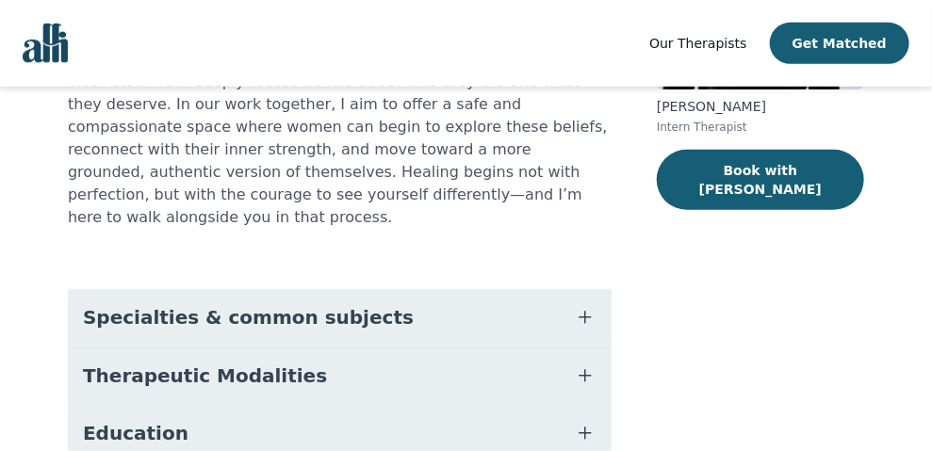
click at [344, 304] on span "Specialties & common subjects" at bounding box center [248, 317] width 331 height 26
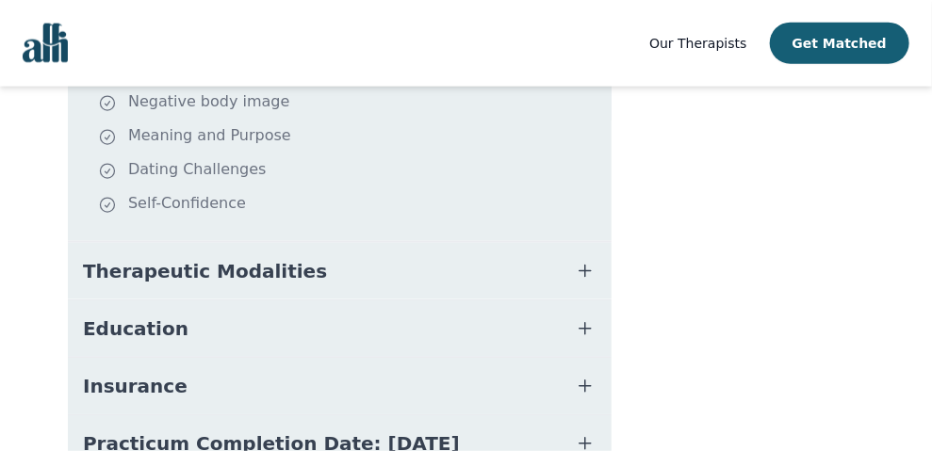
scroll to position [785, 0]
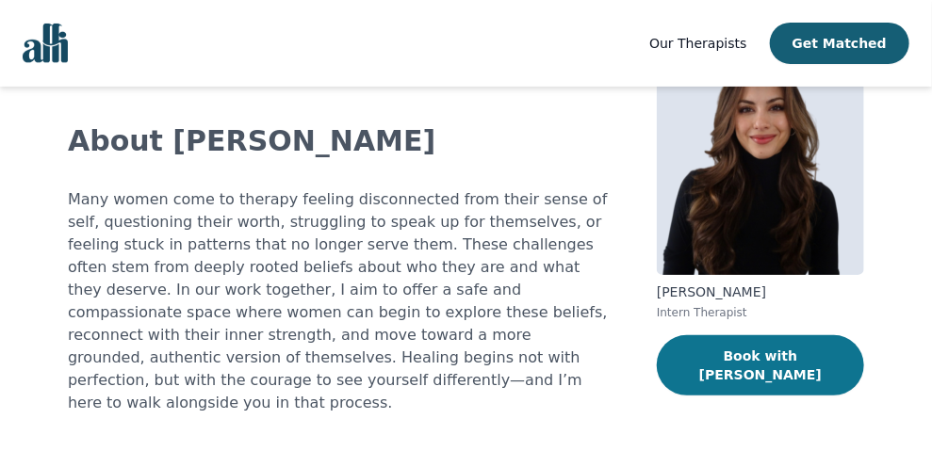
click at [739, 355] on button "Book with [PERSON_NAME]" at bounding box center [760, 365] width 207 height 60
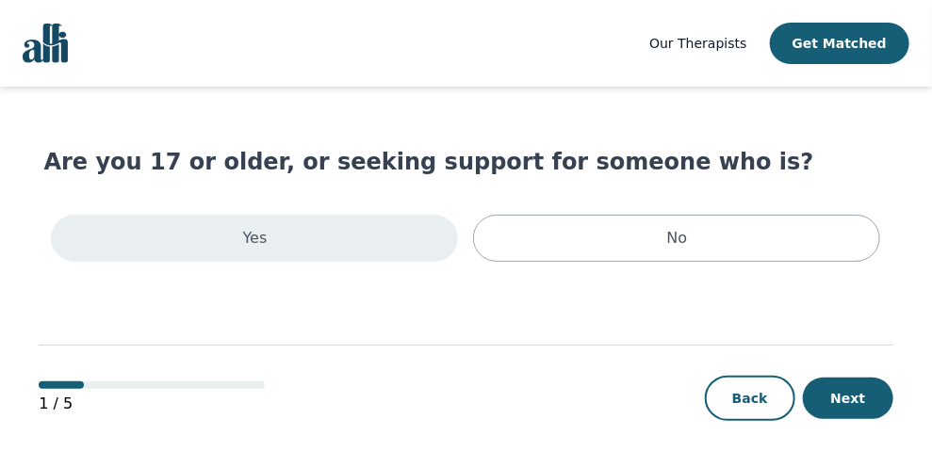
click at [268, 232] on div "Yes" at bounding box center [254, 238] width 407 height 47
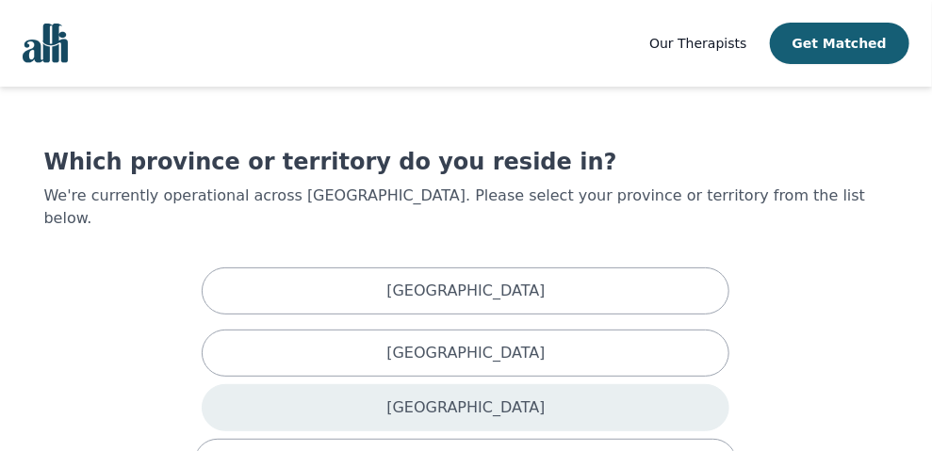
click at [509, 384] on div "[GEOGRAPHIC_DATA]" at bounding box center [466, 407] width 528 height 47
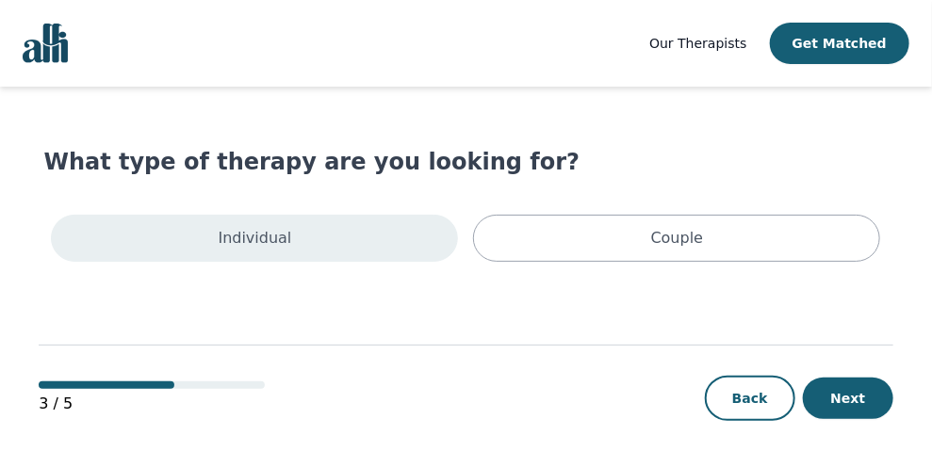
click at [218, 231] on div "Individual" at bounding box center [254, 238] width 407 height 47
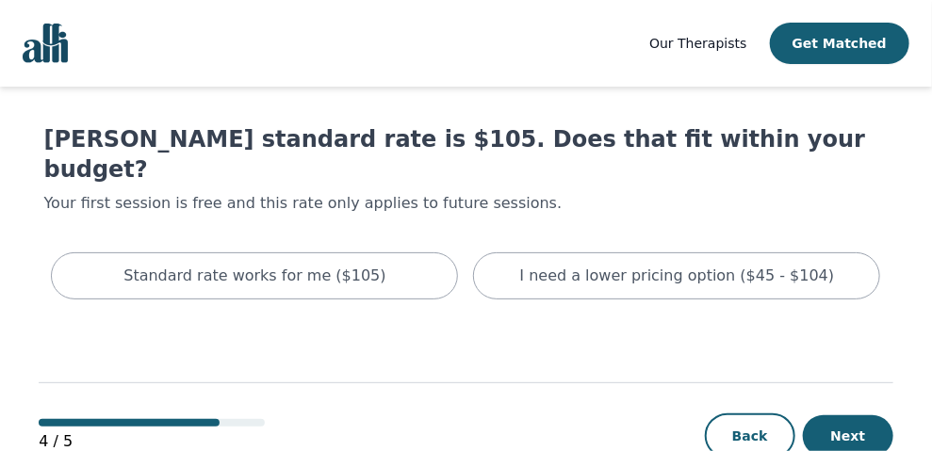
scroll to position [44, 0]
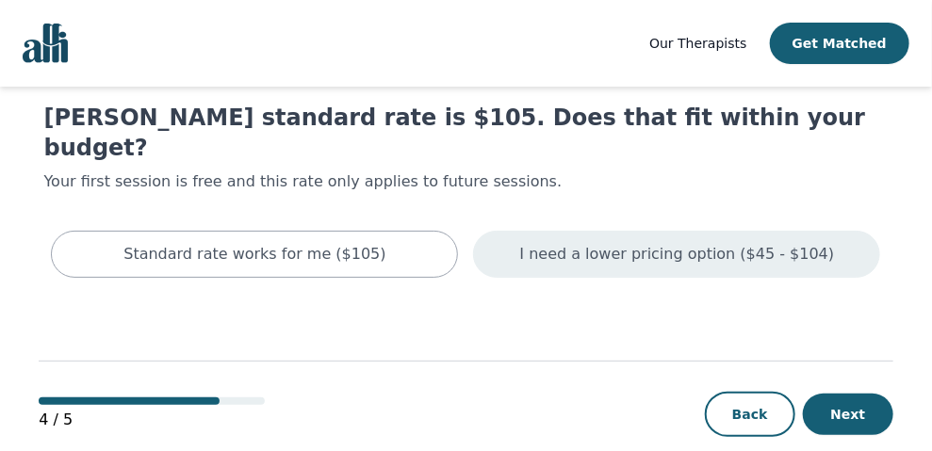
click at [704, 238] on div "I need a lower pricing option ($45 - $104)" at bounding box center [676, 254] width 407 height 47
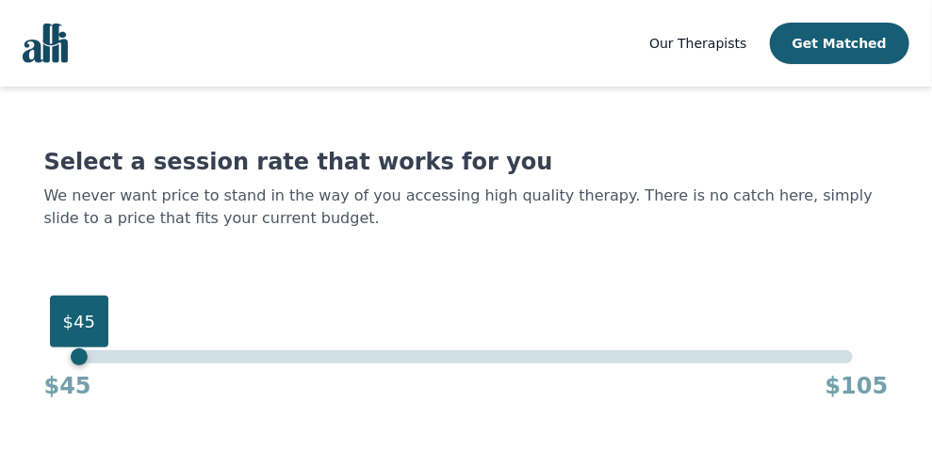
drag, startPoint x: 853, startPoint y: 361, endPoint x: 0, endPoint y: 309, distance: 854.1
click at [0, 309] on div "Our Therapists Get Matched Select a session rate that works for you We never wa…" at bounding box center [466, 299] width 932 height 598
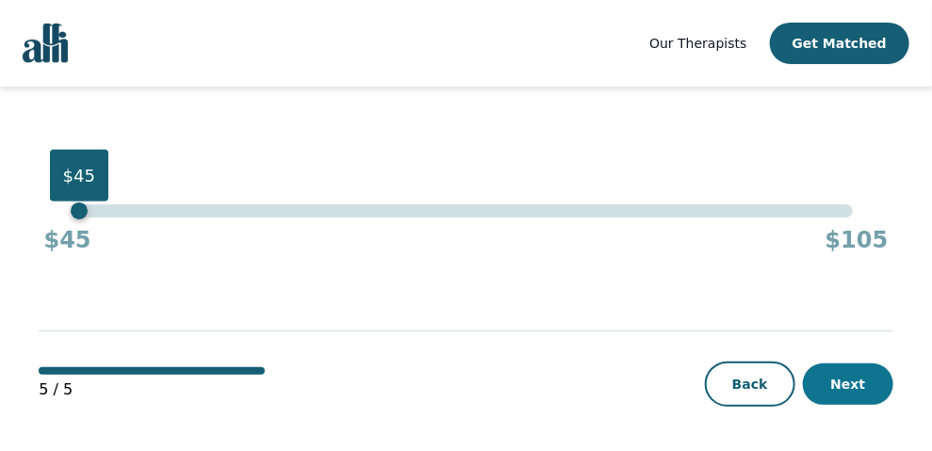
click at [843, 382] on button "Next" at bounding box center [848, 384] width 90 height 41
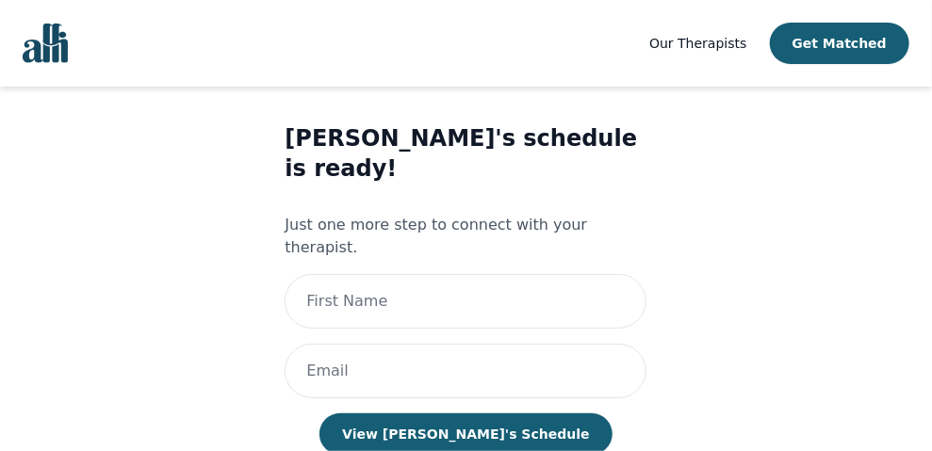
scroll to position [78, 0]
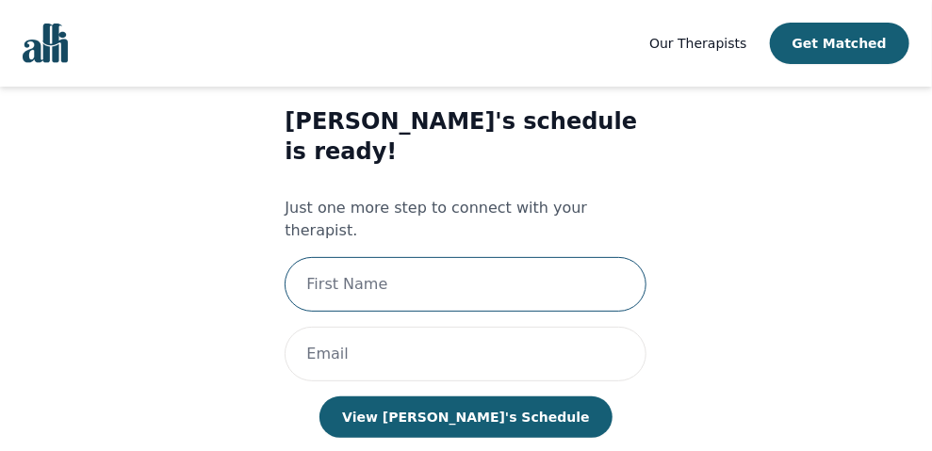
click at [494, 257] on input "text" at bounding box center [465, 284] width 362 height 55
type input "[PERSON_NAME]"
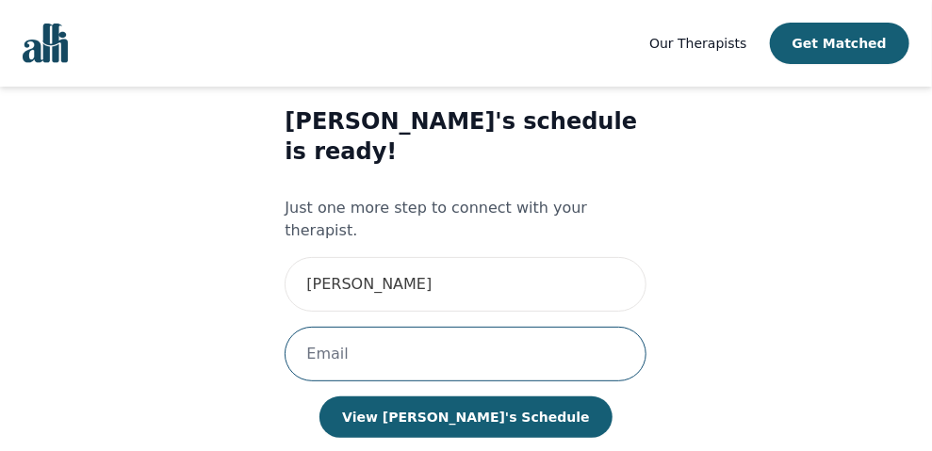
click at [472, 327] on input "email" at bounding box center [465, 354] width 362 height 55
type input "[EMAIL_ADDRESS][DOMAIN_NAME]"
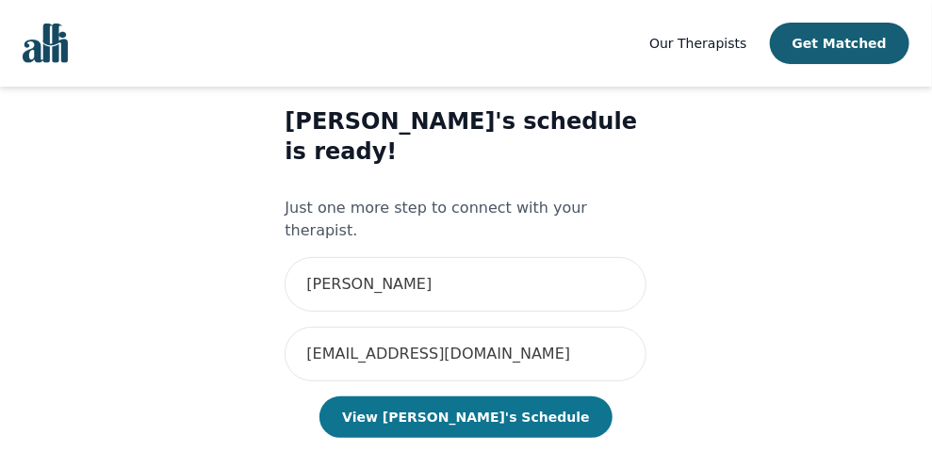
click at [469, 397] on button "View [PERSON_NAME]'s Schedule" at bounding box center [465, 417] width 292 height 41
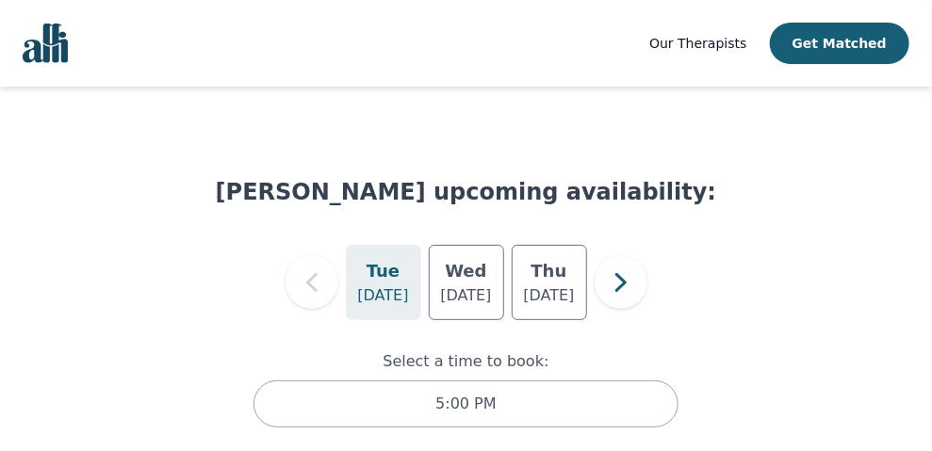
click at [505, 258] on div "[DATE] [DATE] [DATE]" at bounding box center [466, 282] width 501 height 75
drag, startPoint x: 488, startPoint y: 252, endPoint x: 380, endPoint y: 238, distance: 109.3
click at [487, 252] on div "[DATE]" at bounding box center [466, 282] width 75 height 75
click at [397, 293] on p "[DATE]" at bounding box center [382, 295] width 51 height 23
click at [467, 281] on h5 "Wed" at bounding box center [465, 271] width 41 height 26
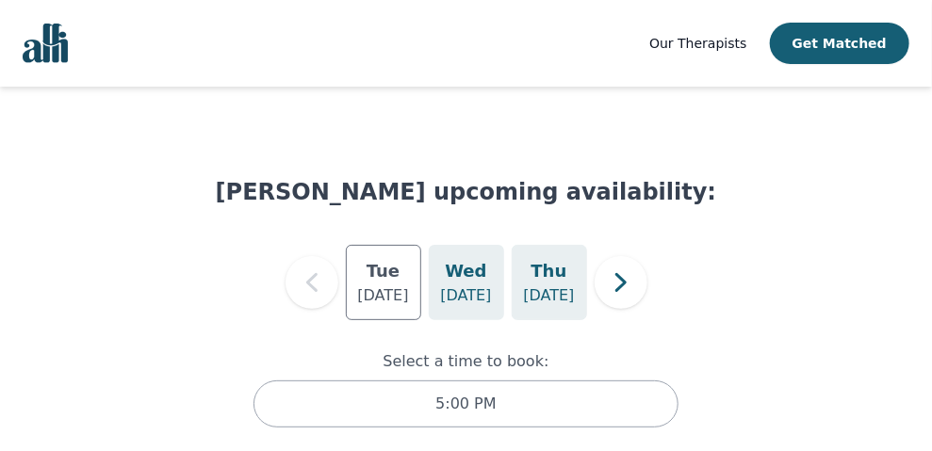
click at [537, 292] on p "[DATE]" at bounding box center [548, 295] width 51 height 23
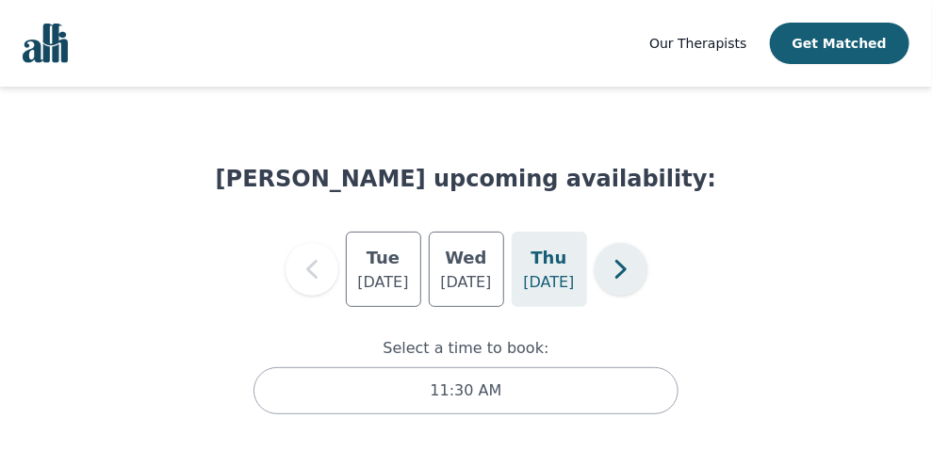
click at [628, 277] on icon "button" at bounding box center [621, 270] width 38 height 38
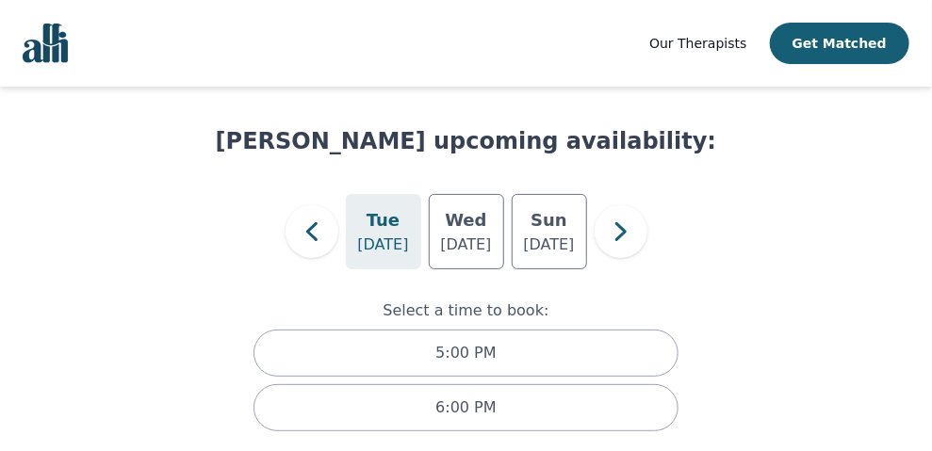
scroll to position [67, 0]
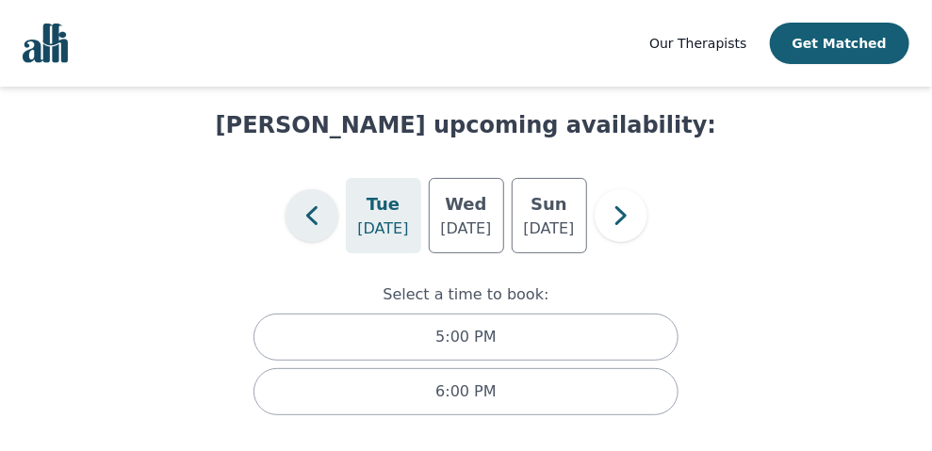
click at [315, 210] on icon "button" at bounding box center [312, 216] width 38 height 38
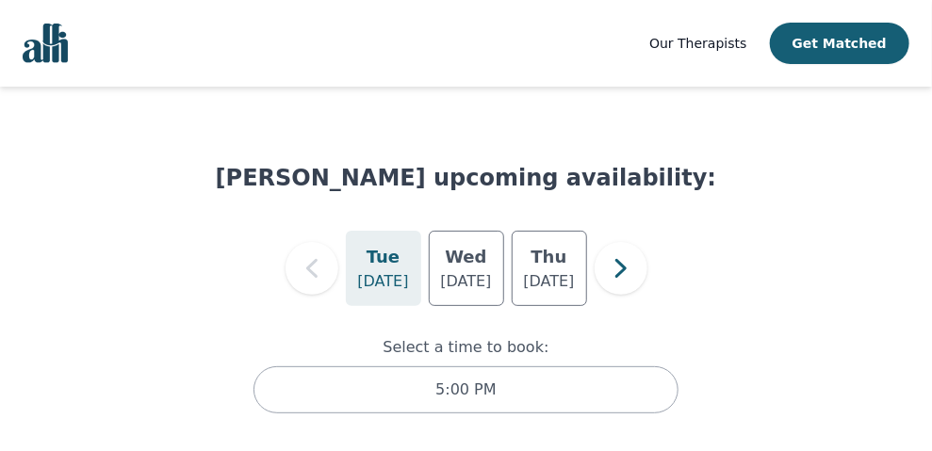
scroll to position [13, 0]
click at [398, 261] on div "[DATE]" at bounding box center [383, 269] width 75 height 75
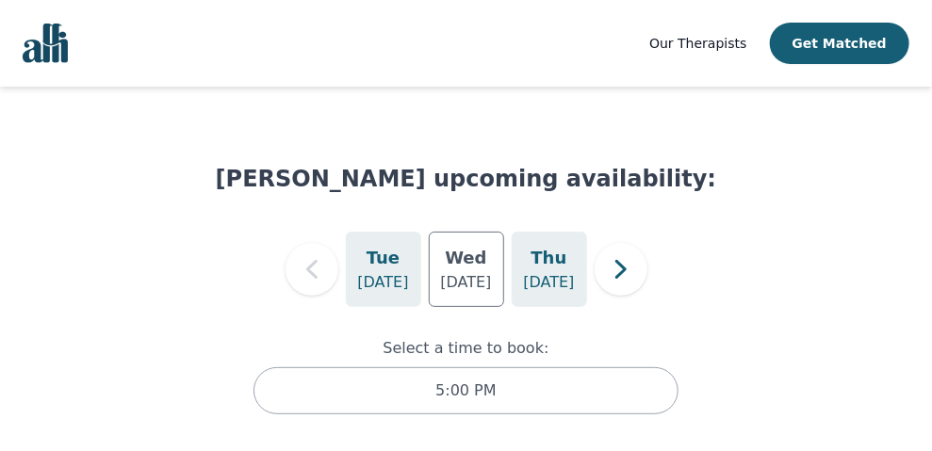
click at [512, 274] on div "[DATE]" at bounding box center [549, 269] width 75 height 75
click at [556, 276] on p "[DATE]" at bounding box center [548, 282] width 51 height 23
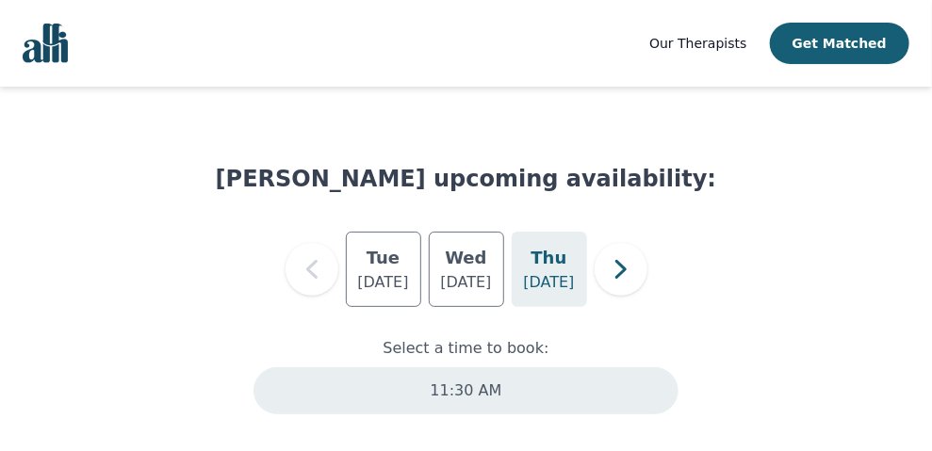
click at [493, 396] on p "11:30 AM" at bounding box center [467, 391] width 72 height 23
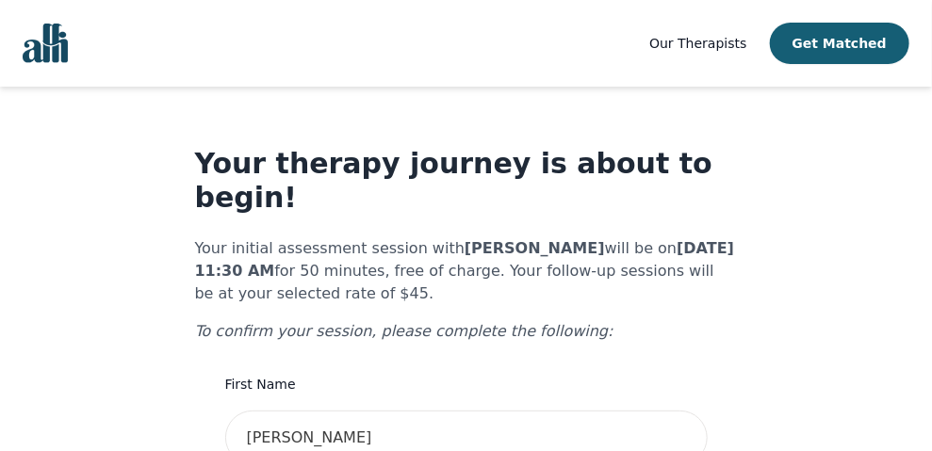
scroll to position [156, 0]
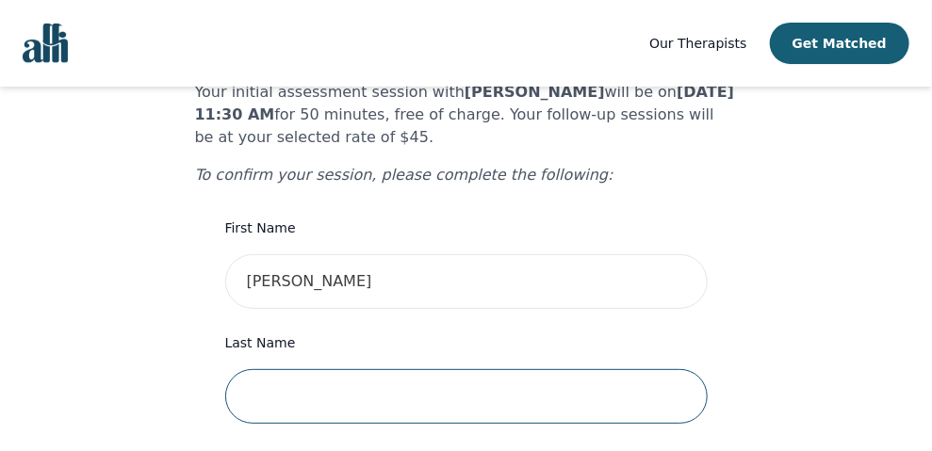
click at [371, 369] on input "text" at bounding box center [466, 396] width 482 height 55
type input "A [PERSON_NAME]"
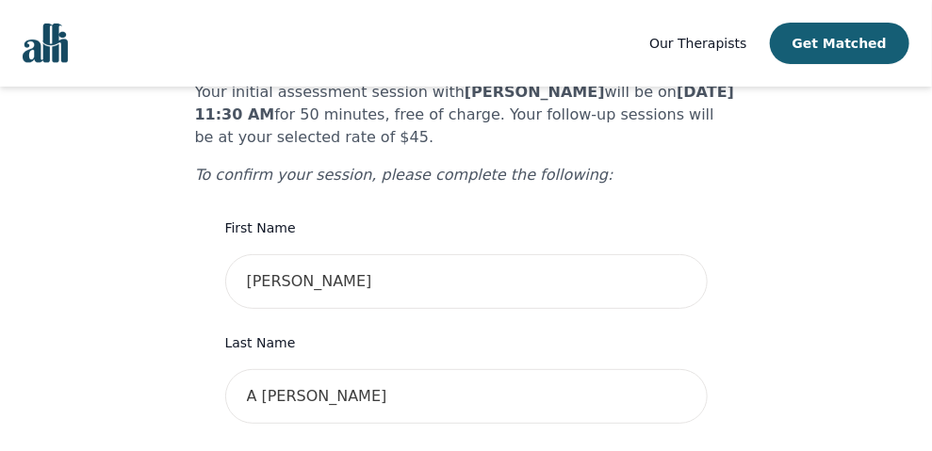
type input "4164510877"
type input "[STREET_ADDRESS]"
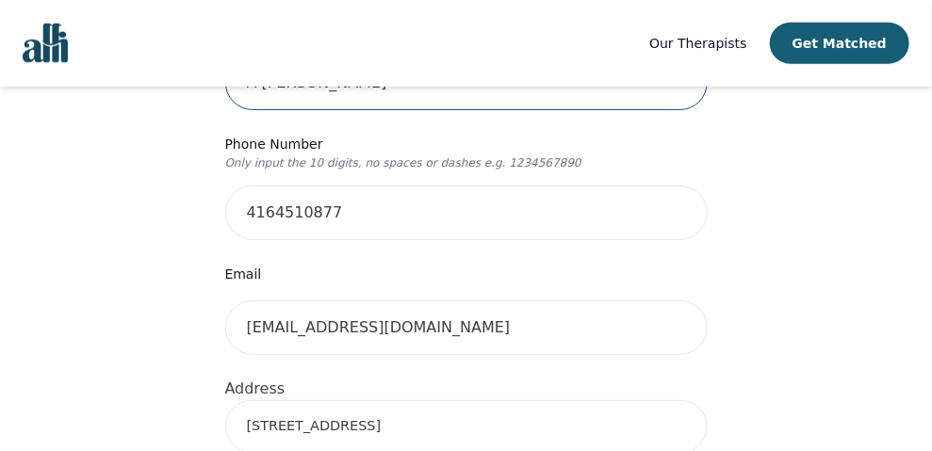
scroll to position [314, 0]
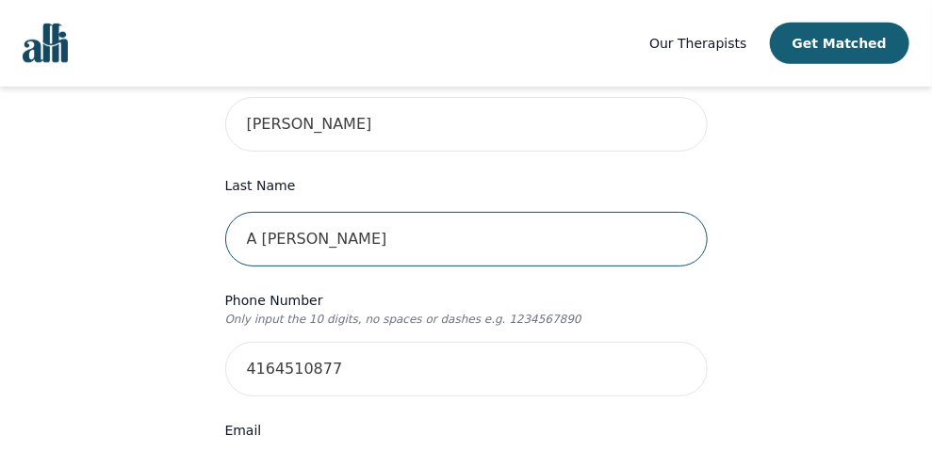
click at [257, 212] on input "A [PERSON_NAME]" at bounding box center [466, 239] width 482 height 55
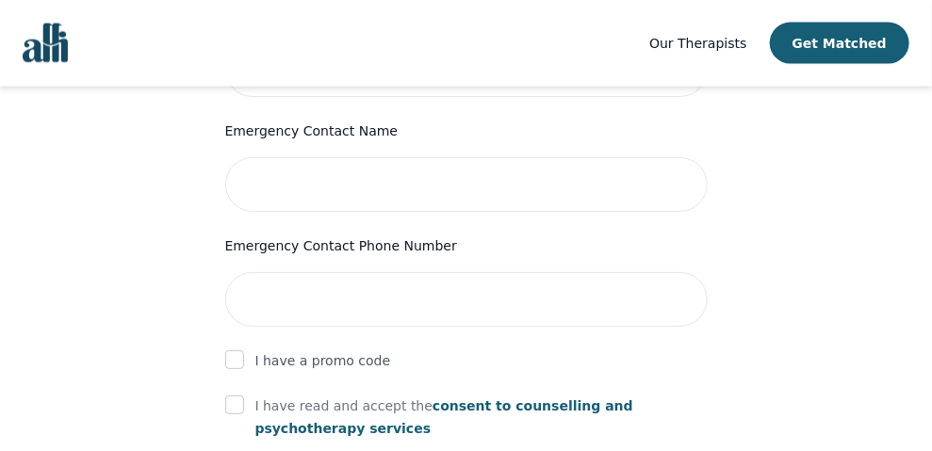
scroll to position [1098, 0]
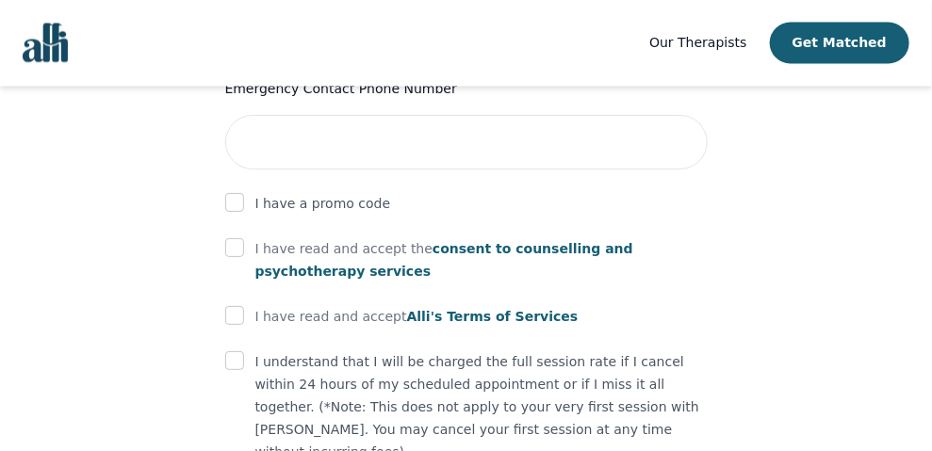
type input "[PERSON_NAME]"
click at [233, 238] on input "checkbox" at bounding box center [234, 247] width 19 height 19
checkbox input "true"
click at [240, 306] on input "checkbox" at bounding box center [234, 315] width 19 height 19
checkbox input "true"
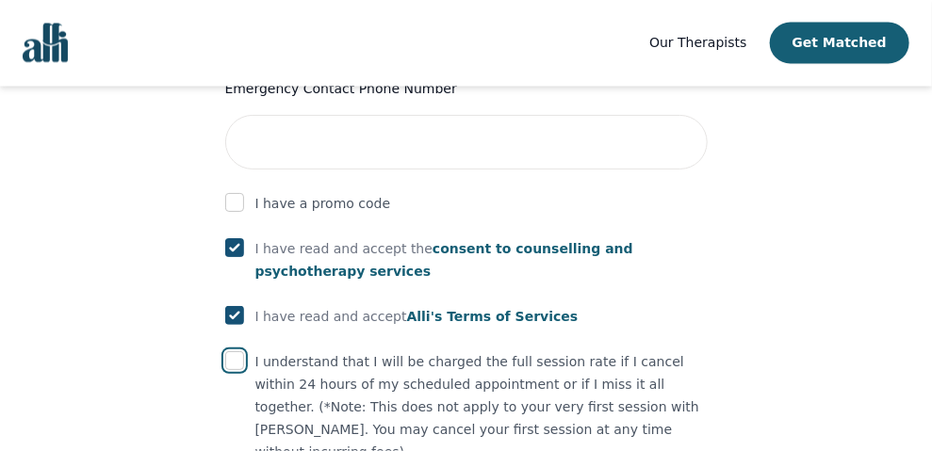
click at [236, 351] on input "checkbox" at bounding box center [234, 360] width 19 height 19
checkbox input "true"
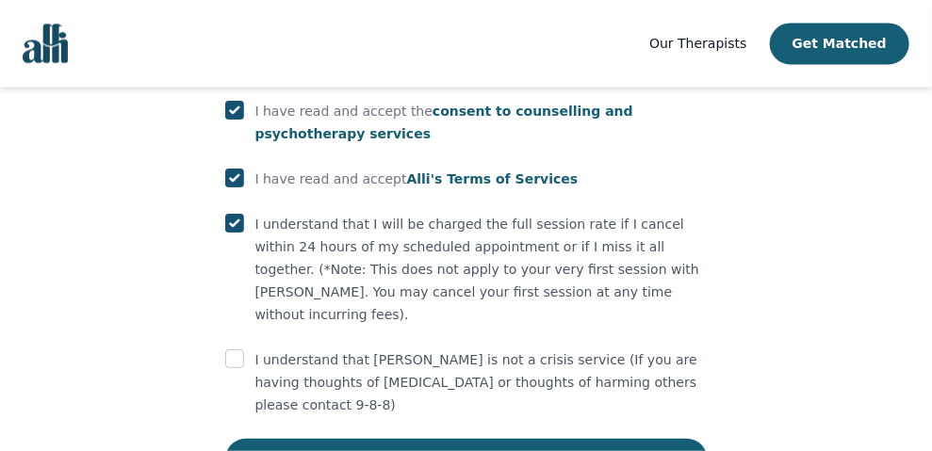
scroll to position [1242, 0]
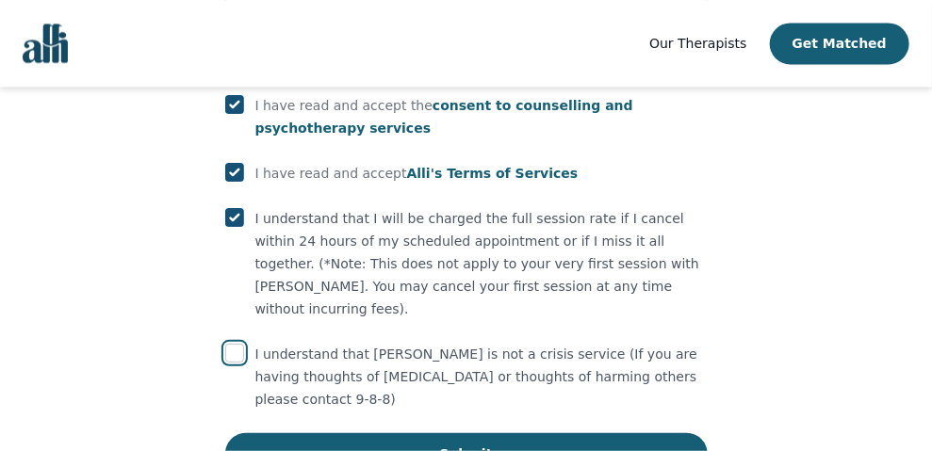
click at [236, 344] on input "checkbox" at bounding box center [234, 353] width 19 height 19
checkbox input "true"
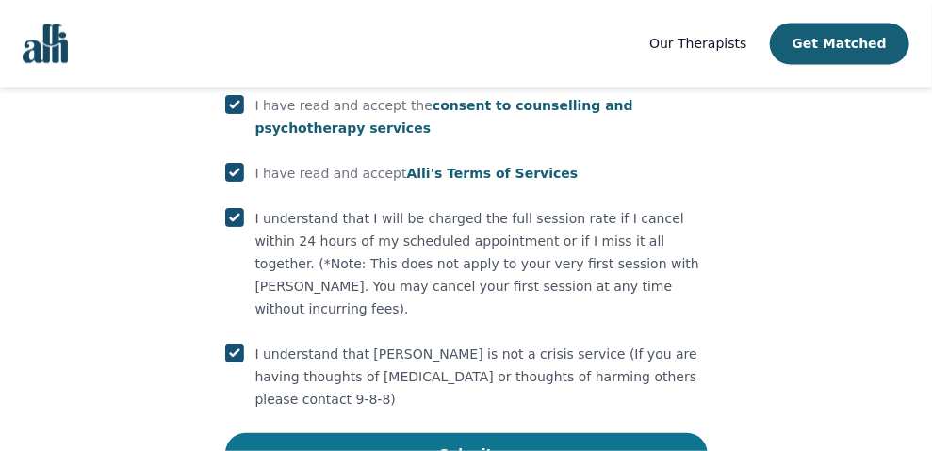
click at [492, 433] on button "Submit" at bounding box center [466, 453] width 482 height 41
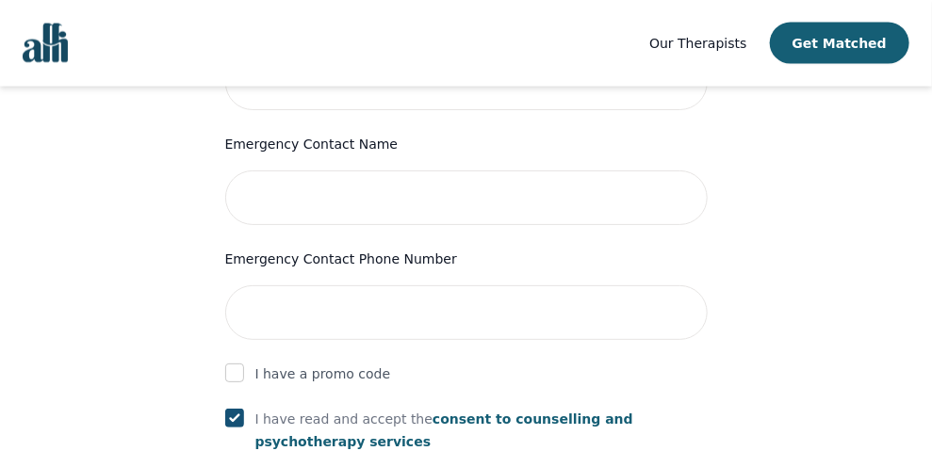
scroll to position [614, 0]
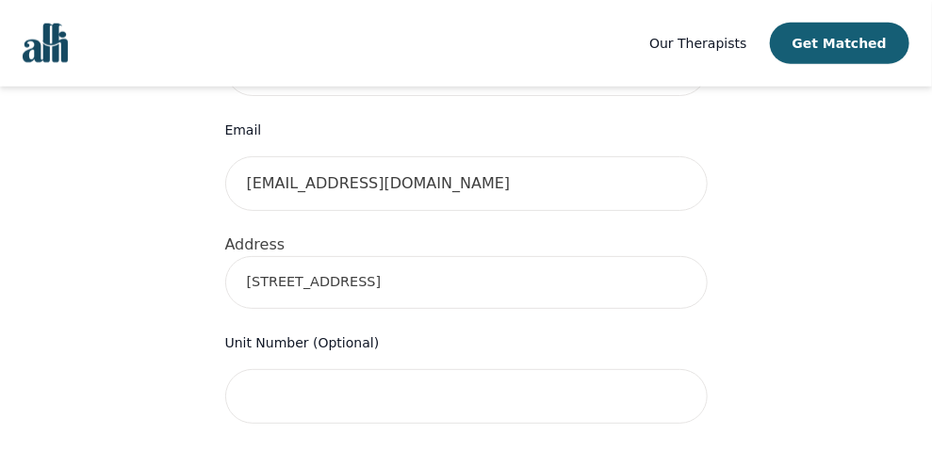
click at [453, 256] on input "[STREET_ADDRESS]" at bounding box center [466, 282] width 482 height 53
click at [717, 306] on div "Your therapy journey is about to begin! Your initial assessment session with [P…" at bounding box center [466, 353] width 543 height 1641
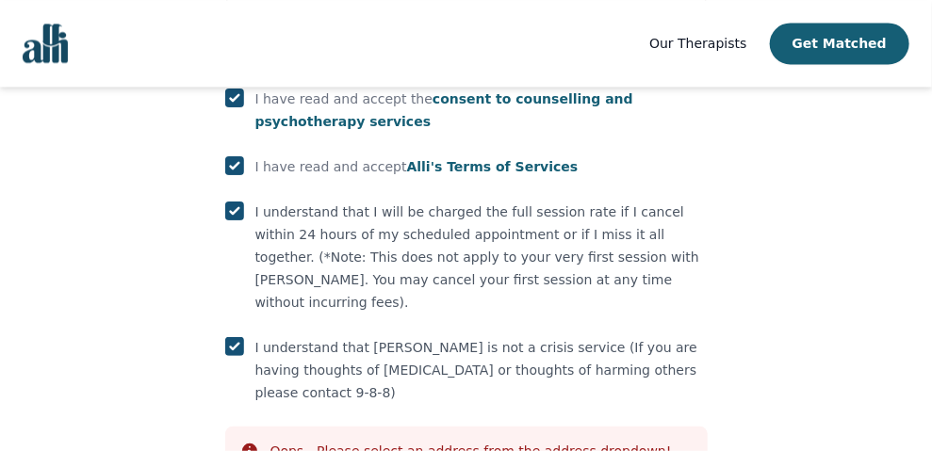
scroll to position [1313, 0]
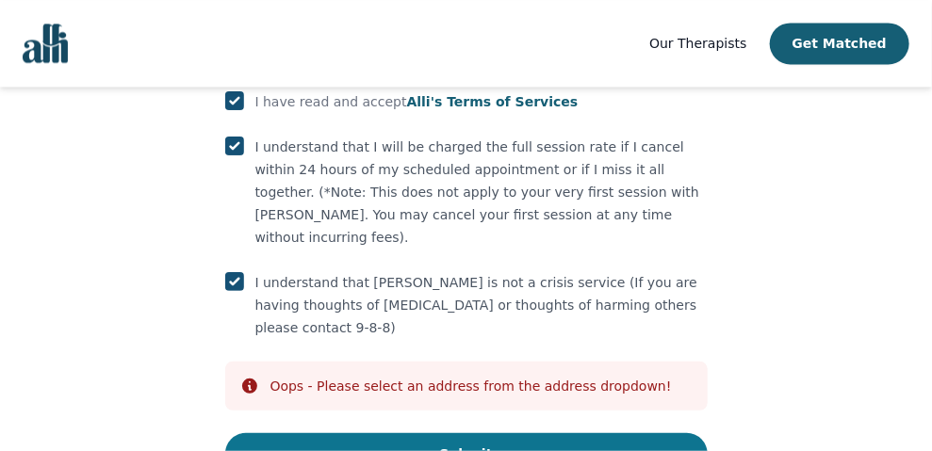
click at [504, 433] on button "Submit" at bounding box center [466, 453] width 482 height 41
click at [455, 433] on button "Submit" at bounding box center [466, 453] width 482 height 41
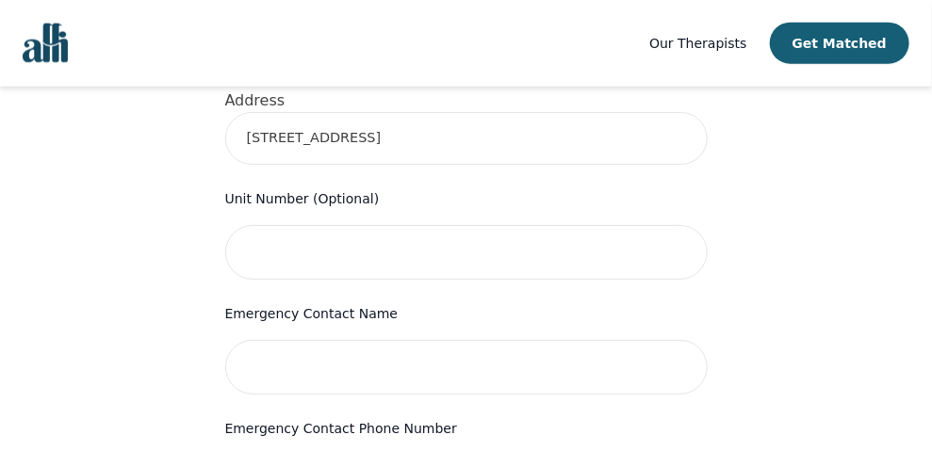
scroll to position [686, 0]
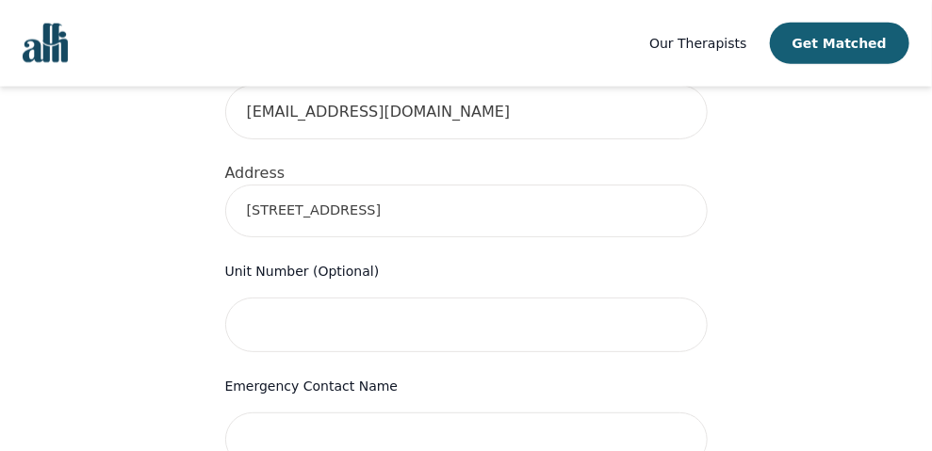
click at [277, 185] on input "[STREET_ADDRESS]" at bounding box center [466, 211] width 482 height 53
drag, startPoint x: 479, startPoint y: 170, endPoint x: 159, endPoint y: 171, distance: 319.4
click at [159, 171] on div "Your therapy journey is about to begin! Your initial assessment session with [P…" at bounding box center [466, 282] width 886 height 1762
type input "[STREET_ADDRESS]"
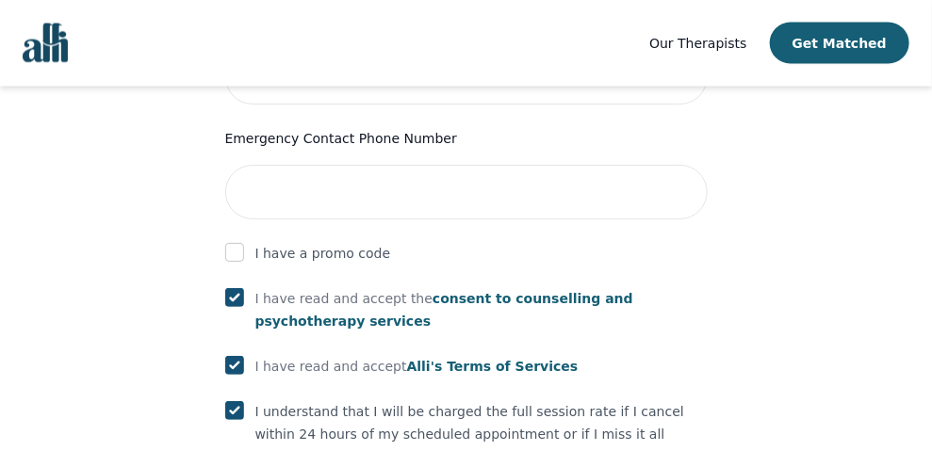
scroll to position [1313, 0]
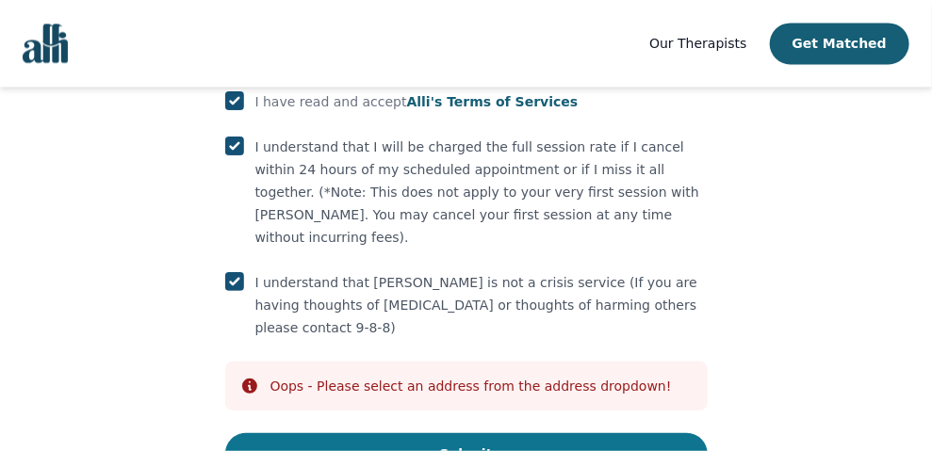
click at [471, 433] on button "Submit" at bounding box center [466, 453] width 482 height 41
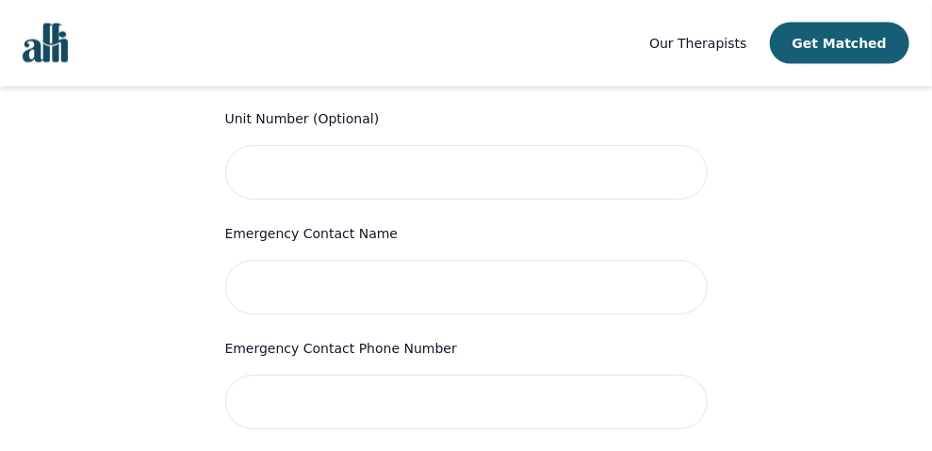
scroll to position [842, 0]
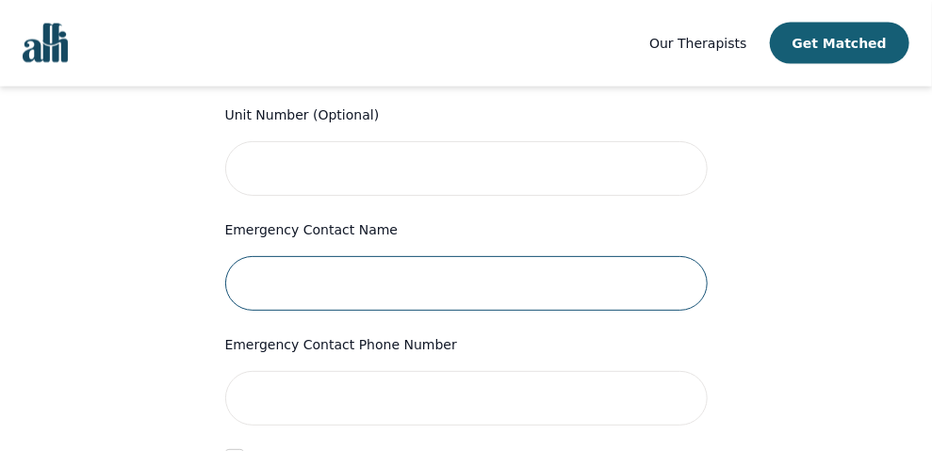
click at [382, 256] on input "text" at bounding box center [466, 283] width 482 height 55
type input "[PERSON_NAME]"
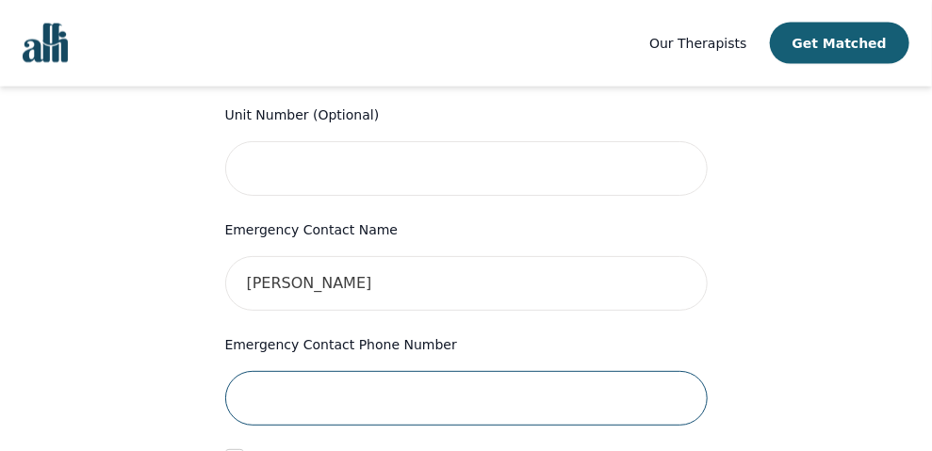
click at [380, 371] on input "tel" at bounding box center [466, 398] width 482 height 55
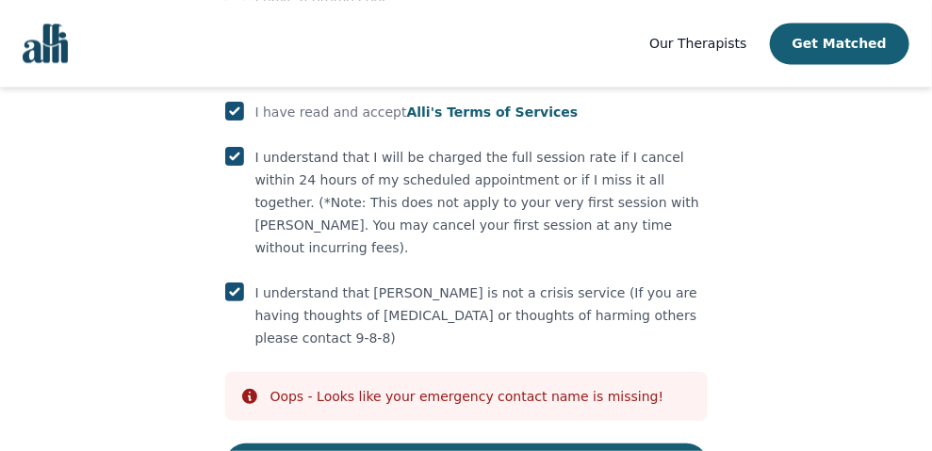
scroll to position [1313, 0]
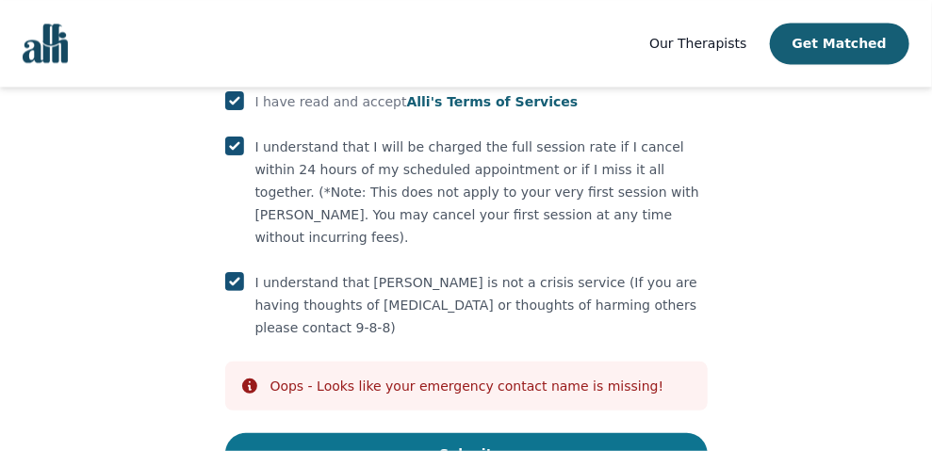
type input "9052577139"
click at [528, 433] on button "Submit" at bounding box center [466, 453] width 482 height 41
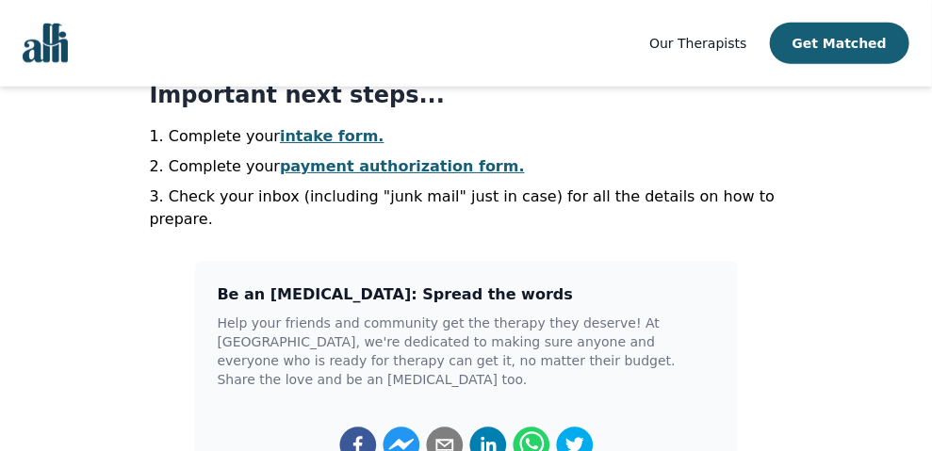
scroll to position [314, 0]
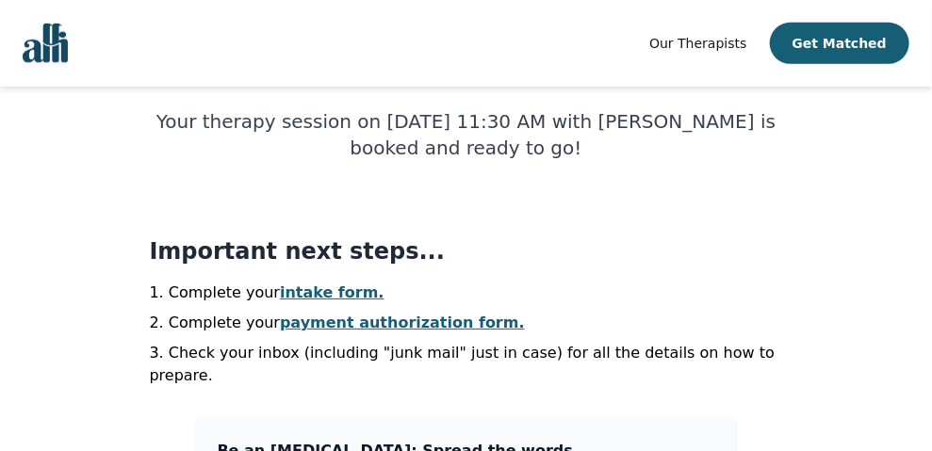
click at [332, 297] on link "intake form." at bounding box center [332, 293] width 105 height 18
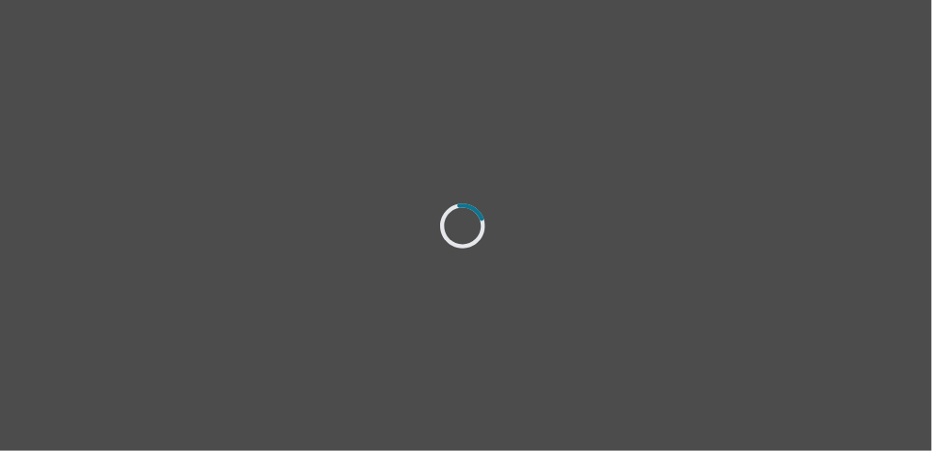
select select "[DEMOGRAPHIC_DATA]"
select select "Single"
select select "Bachelor degree"
select select "Instagram"
